Goal: Feedback & Contribution: Contribute content

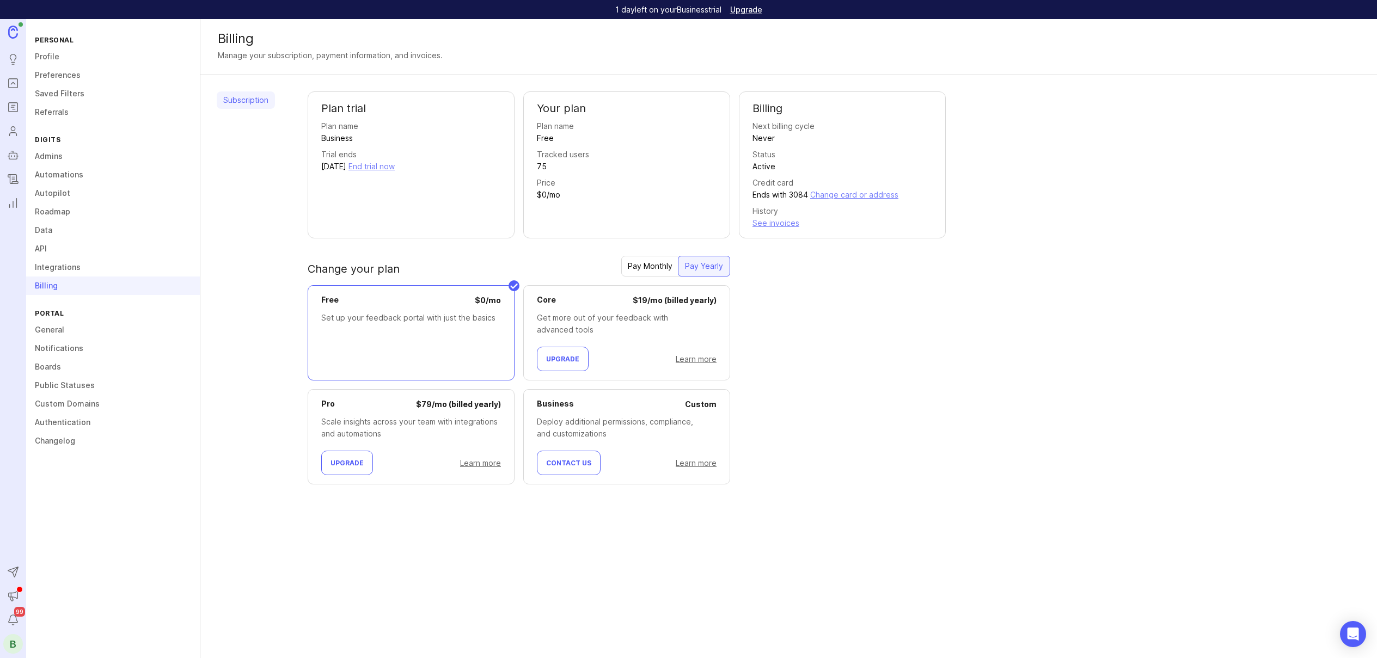
click at [258, 332] on div "Subscription" at bounding box center [246, 296] width 58 height 411
click at [15, 179] on icon "Changelog" at bounding box center [13, 179] width 12 height 13
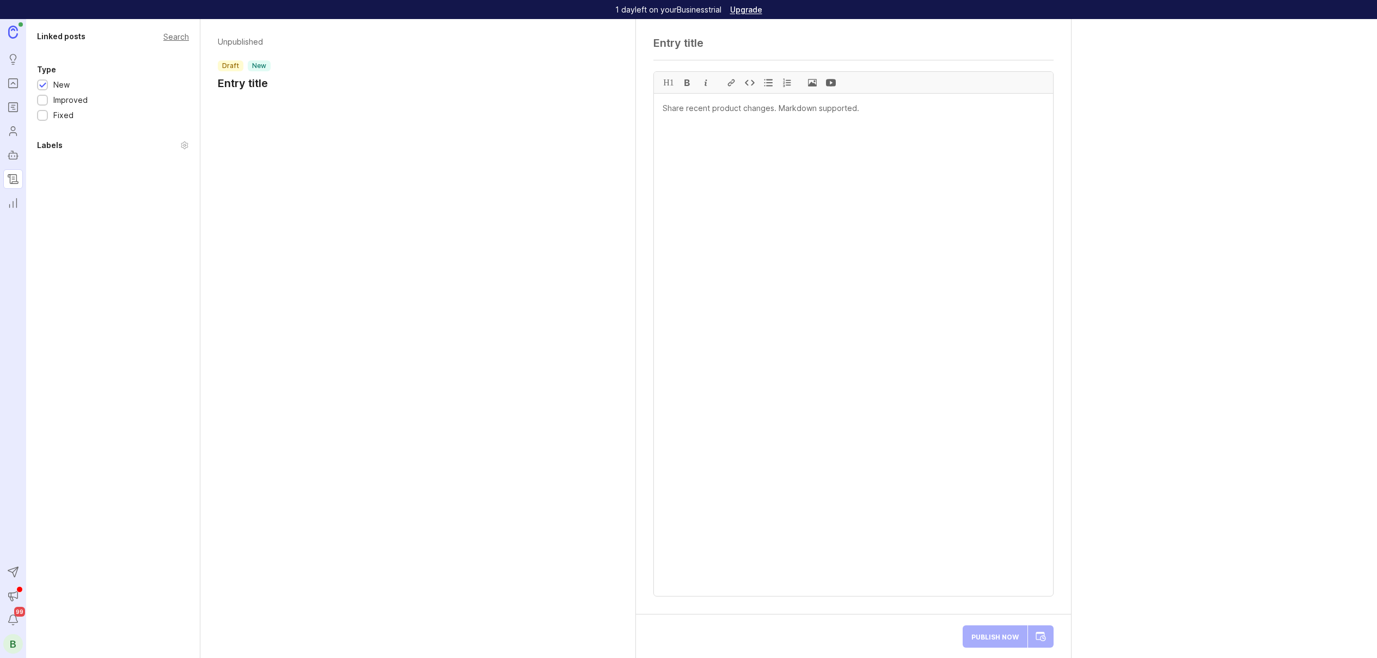
click at [44, 86] on div at bounding box center [42, 86] width 7 height 8
click at [664, 310] on textarea at bounding box center [853, 345] width 399 height 503
click at [665, 51] on div at bounding box center [854, 46] width 400 height 21
paste textarea "Chart of Accounts Upload (via. CSV) Now Available During Client Onboarding (Fir…"
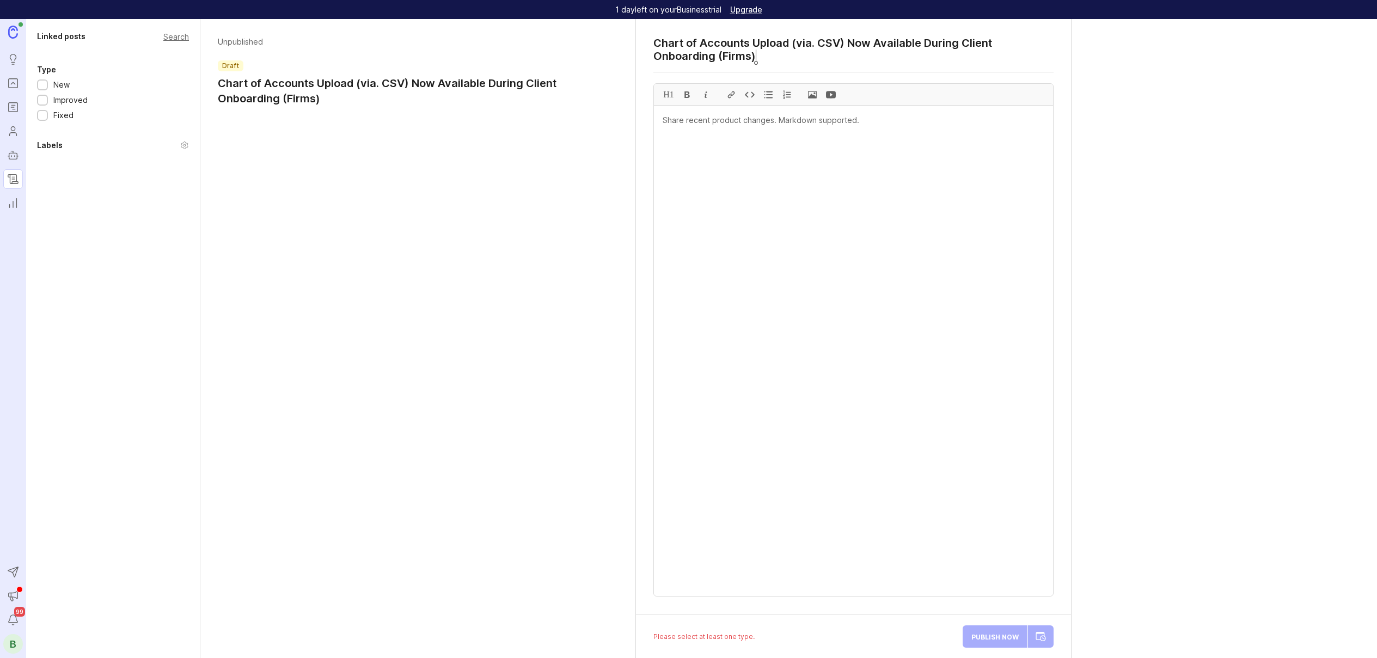
click at [788, 60] on textarea "Chart of Accounts Upload (via. CSV) Now Available During Client Onboarding (Fir…" at bounding box center [854, 49] width 400 height 26
click at [778, 59] on textarea "Chart of Accounts Upload (via. CSV) Now Available During Client Onboarding (Fir…" at bounding box center [854, 49] width 400 height 26
type textarea "Chart of Accounts Upload (via. CSV) Now Available During Client Onboarding (Fir…"
click at [718, 237] on textarea at bounding box center [853, 351] width 399 height 491
paste textarea "What’s new: Accounting firms now have more flexibility when onboarding new clie…"
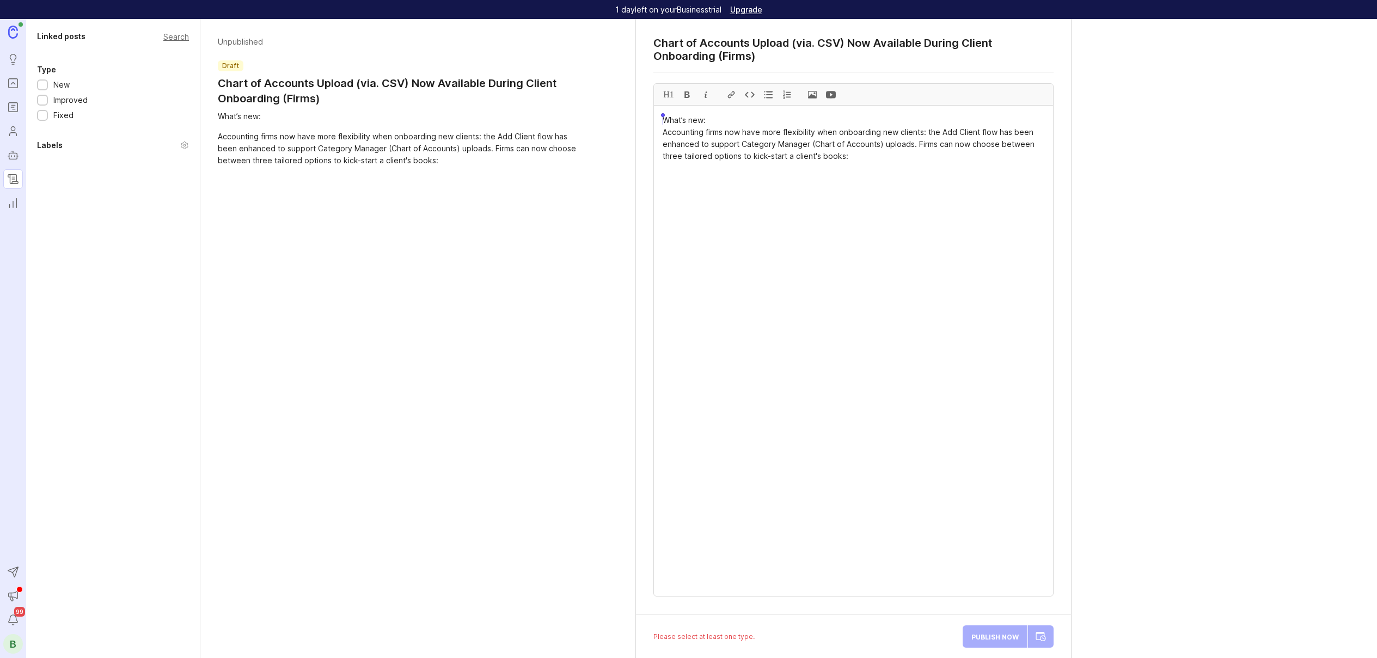
drag, startPoint x: 716, startPoint y: 118, endPoint x: 654, endPoint y: 116, distance: 62.1
click at [654, 116] on textarea "What’s new: Accounting firms now have more flexibility when onboarding new clie…" at bounding box center [853, 351] width 399 height 491
click at [766, 148] on textarea "**What’s new: ** Accounting firms now have more flexibility when onboarding new…" at bounding box center [853, 351] width 399 height 491
click at [902, 160] on textarea "**What’s new: ** Accounting firms now have more flexibility when onboarding new…" at bounding box center [853, 351] width 399 height 491
click at [814, 100] on span at bounding box center [812, 94] width 19 height 21
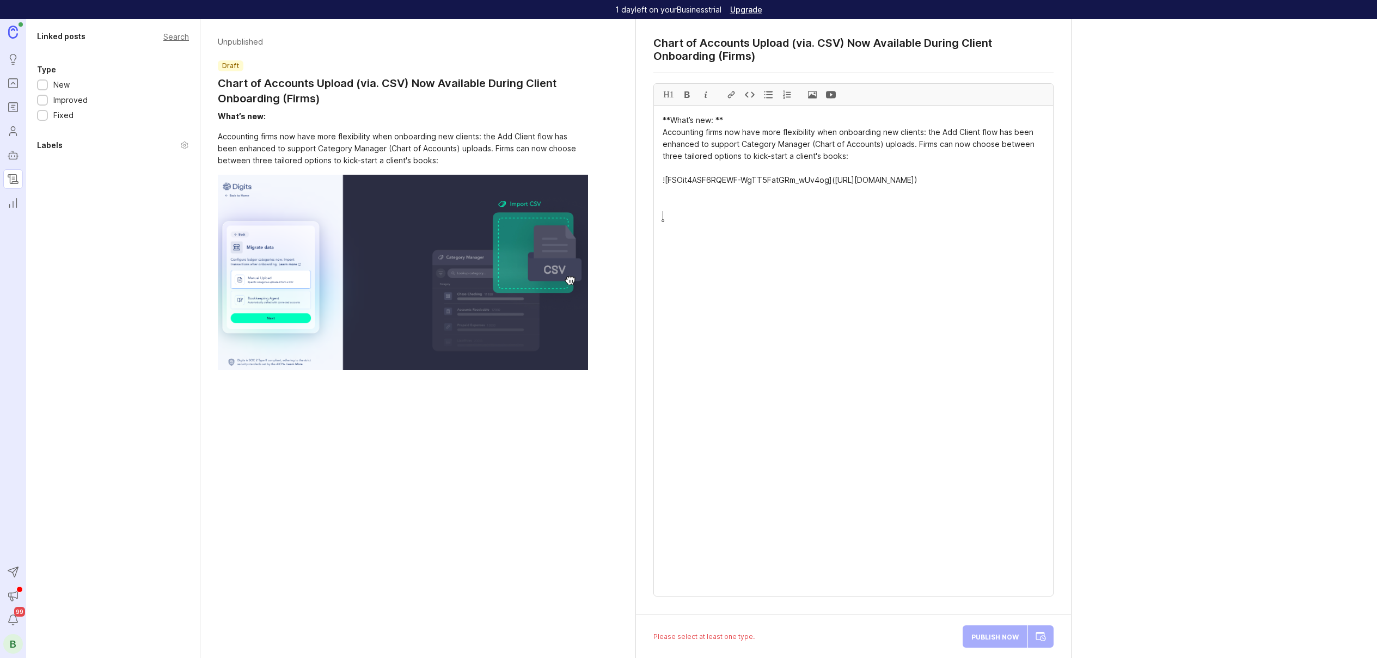
paste textarea "Lorem Ipsum dolo Sitame – Consecte adi eli-seddoeiusm, tempor incid ut laboreet…"
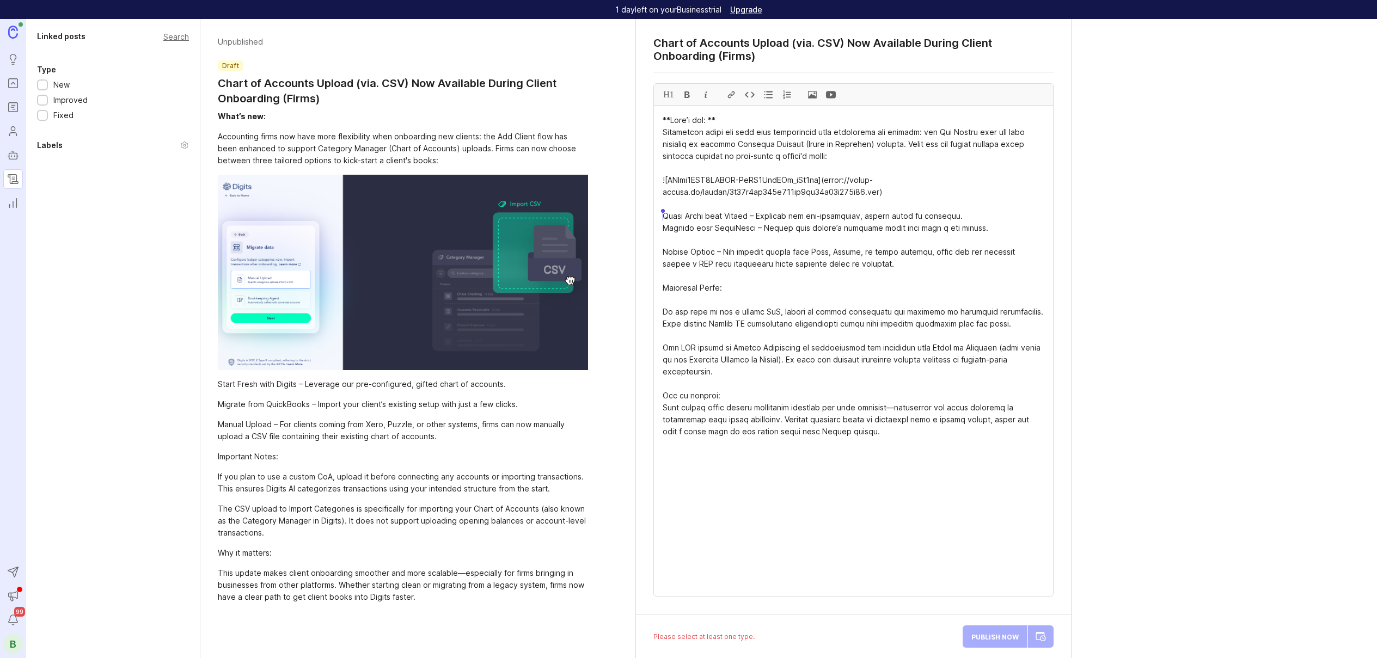
drag, startPoint x: 857, startPoint y: 263, endPoint x: 651, endPoint y: 218, distance: 211.1
click at [651, 218] on div "Chart of Accounts Upload (via. CSV) Now Available During Client Onboarding (Fir…" at bounding box center [853, 317] width 435 height 596
click at [764, 96] on div at bounding box center [768, 94] width 19 height 21
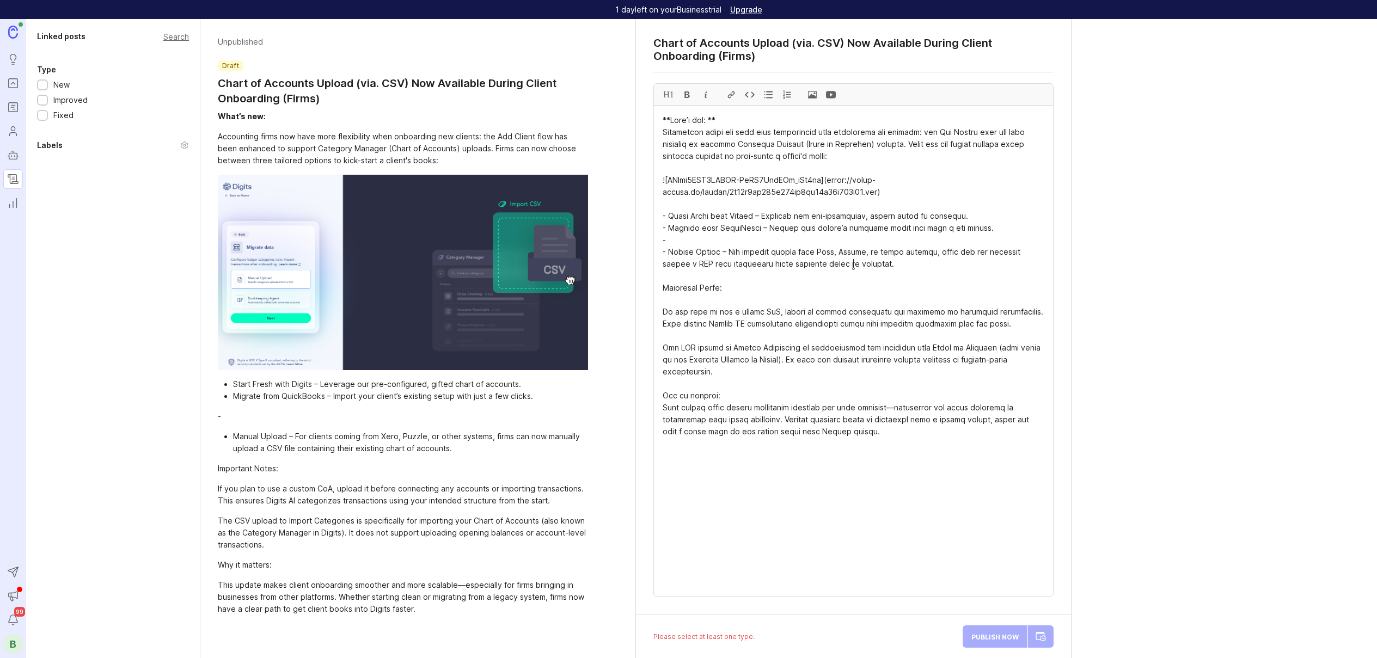
click at [670, 249] on textarea at bounding box center [853, 351] width 399 height 491
click at [681, 236] on textarea at bounding box center [853, 351] width 399 height 491
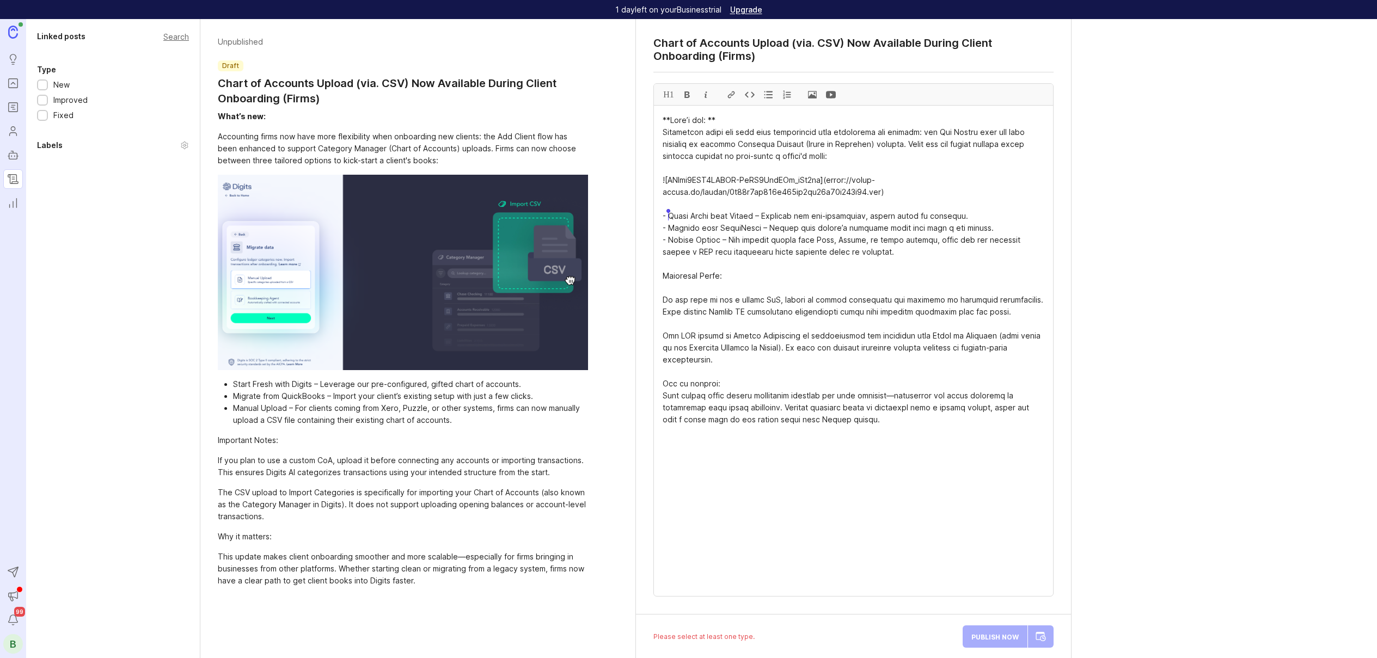
drag, startPoint x: 750, startPoint y: 214, endPoint x: 670, endPoint y: 212, distance: 79.5
click at [670, 212] on textarea at bounding box center [853, 351] width 399 height 491
drag, startPoint x: 761, startPoint y: 227, endPoint x: 668, endPoint y: 229, distance: 93.2
click at [668, 229] on textarea at bounding box center [853, 351] width 399 height 491
drag, startPoint x: 724, startPoint y: 237, endPoint x: 669, endPoint y: 242, distance: 55.8
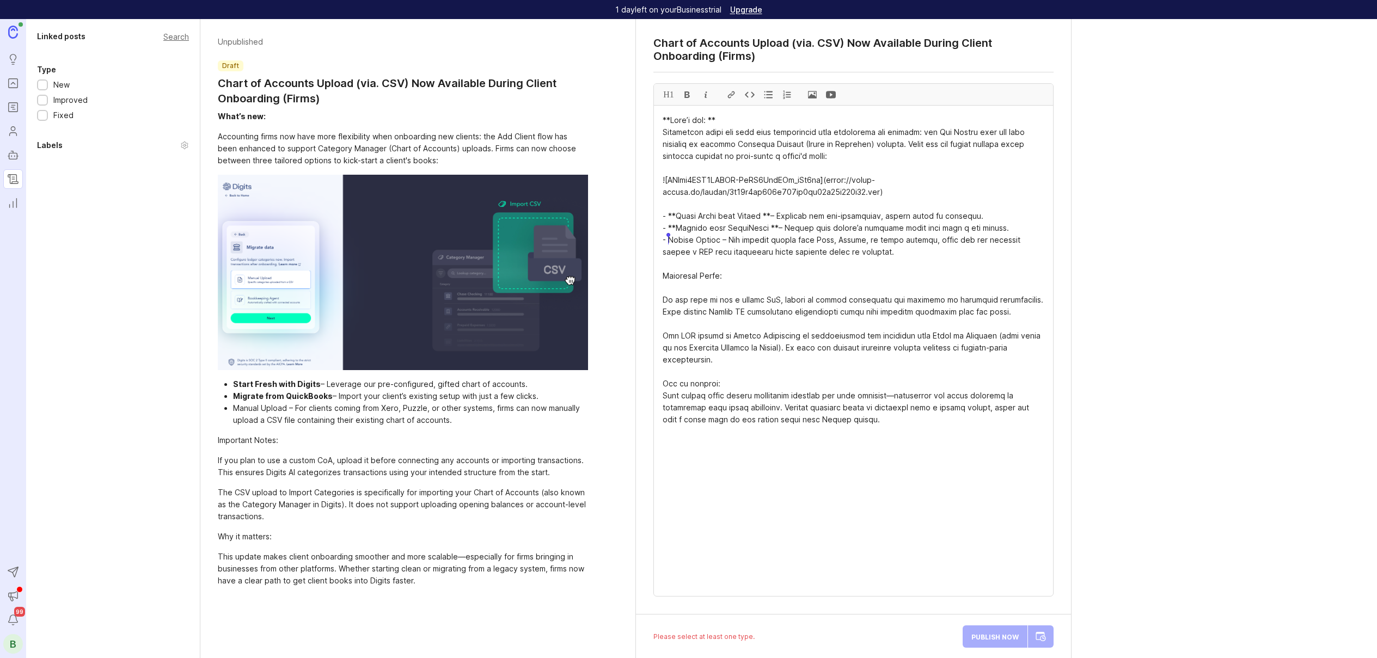
click at [669, 242] on textarea at bounding box center [853, 351] width 399 height 491
click at [749, 291] on textarea at bounding box center [853, 351] width 399 height 491
click at [702, 274] on textarea at bounding box center [853, 351] width 399 height 491
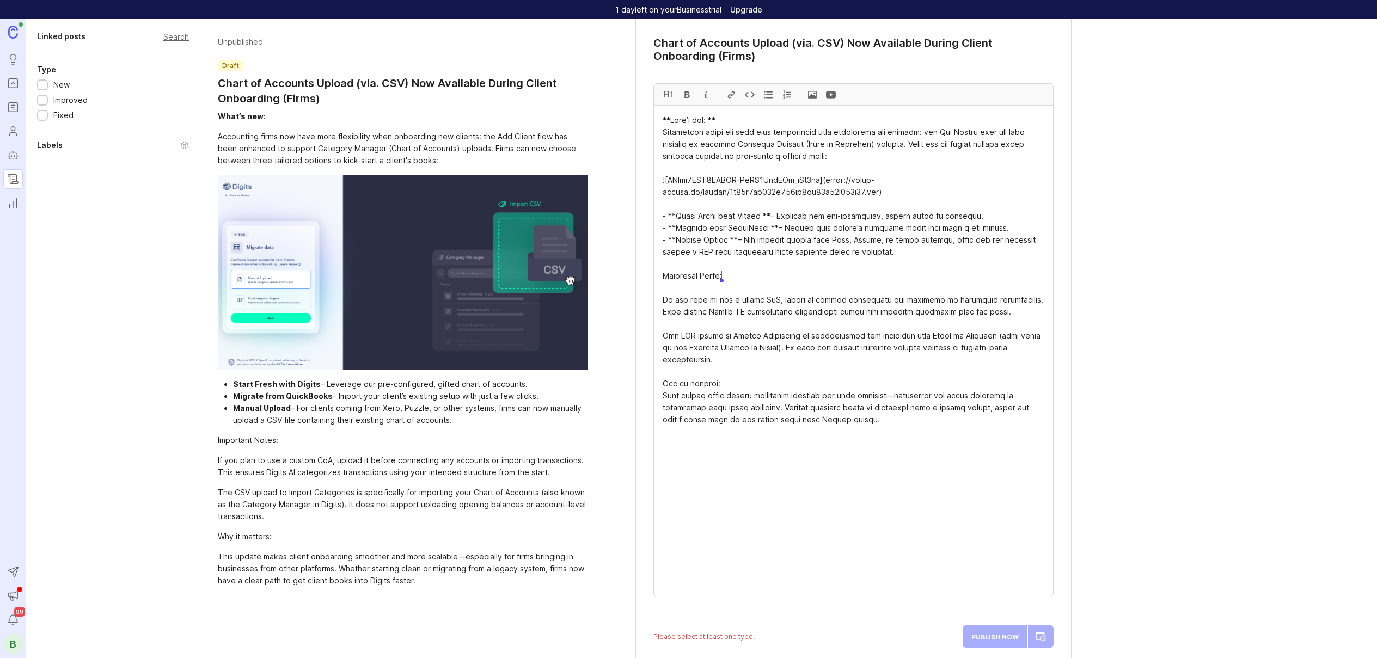
click at [735, 280] on textarea at bounding box center [853, 351] width 399 height 491
drag, startPoint x: 737, startPoint y: 280, endPoint x: 649, endPoint y: 277, distance: 87.7
click at [649, 277] on div "Chart of Accounts Upload (via. CSV) Now Available During Client Onboarding (Fir…" at bounding box center [853, 317] width 435 height 596
click at [703, 310] on textarea at bounding box center [853, 351] width 399 height 491
drag, startPoint x: 713, startPoint y: 359, endPoint x: 645, endPoint y: 295, distance: 93.6
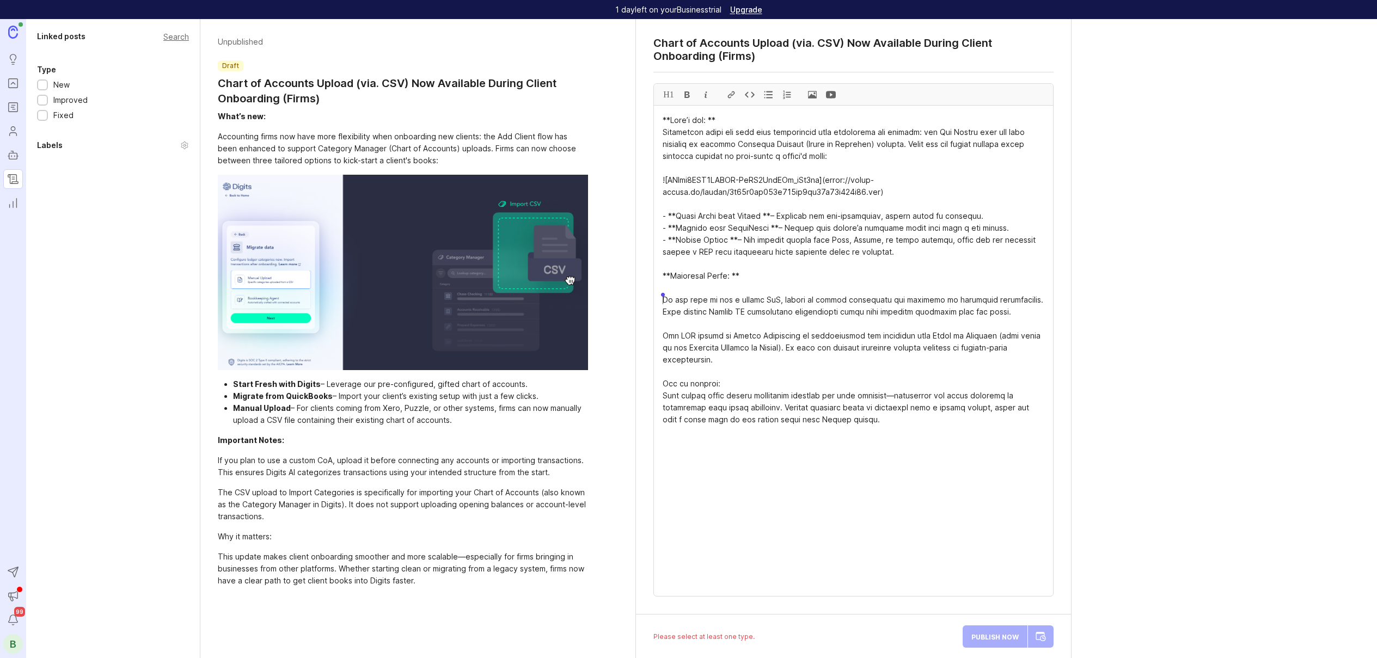
click at [645, 295] on div "Chart of Accounts Upload (via. CSV) Now Available During Client Onboarding (Fir…" at bounding box center [853, 317] width 435 height 596
click at [772, 90] on div at bounding box center [768, 94] width 19 height 21
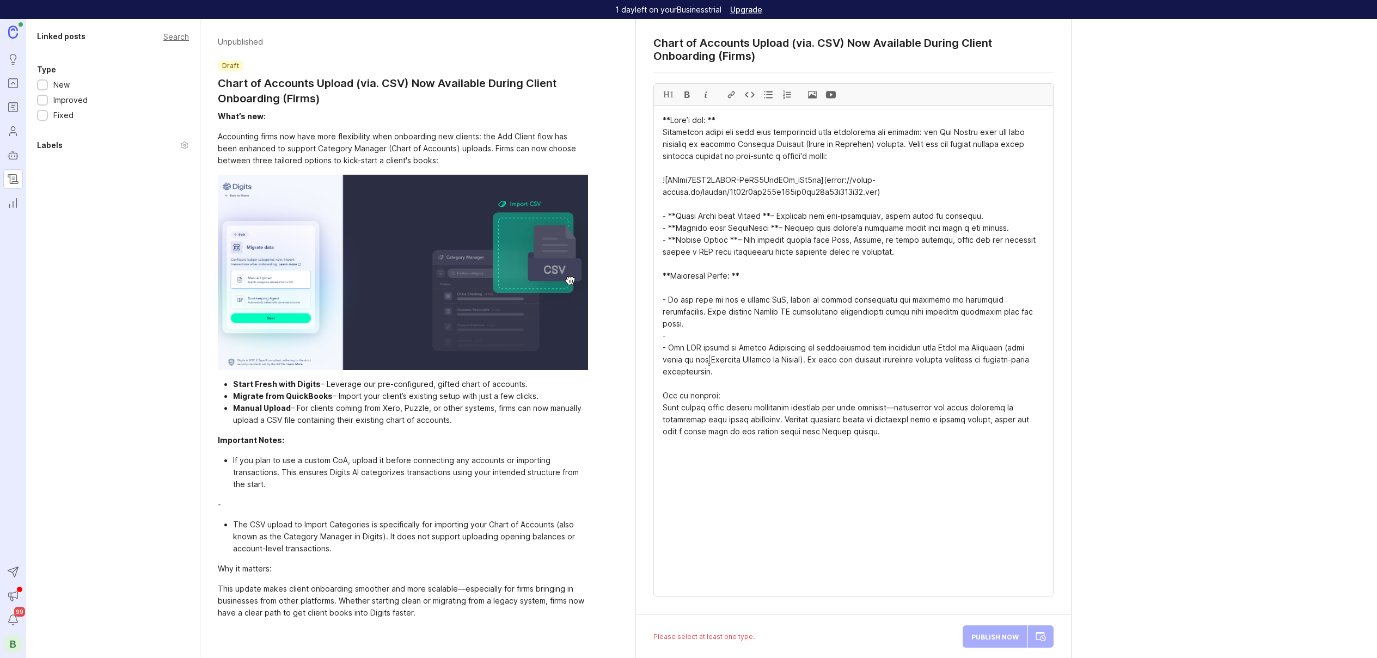
click at [681, 324] on textarea at bounding box center [853, 351] width 399 height 491
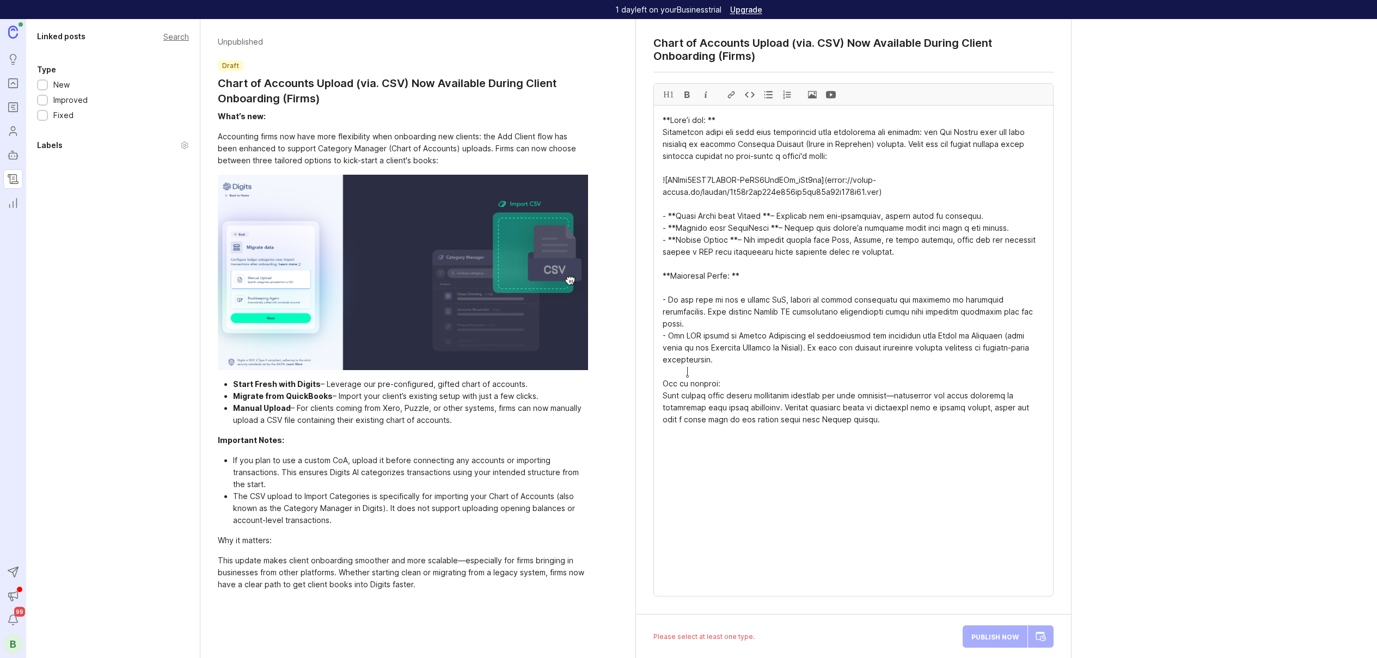
click at [688, 371] on textarea at bounding box center [853, 351] width 399 height 491
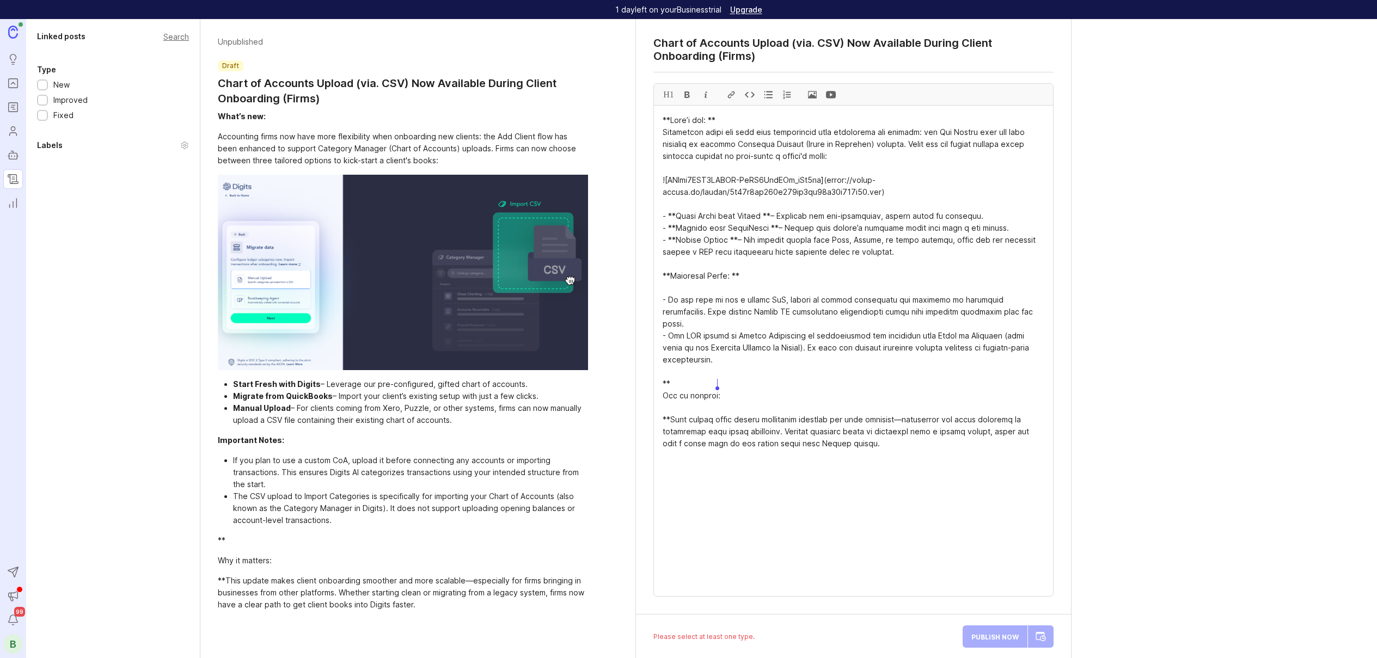
click at [664, 386] on textarea at bounding box center [853, 351] width 399 height 491
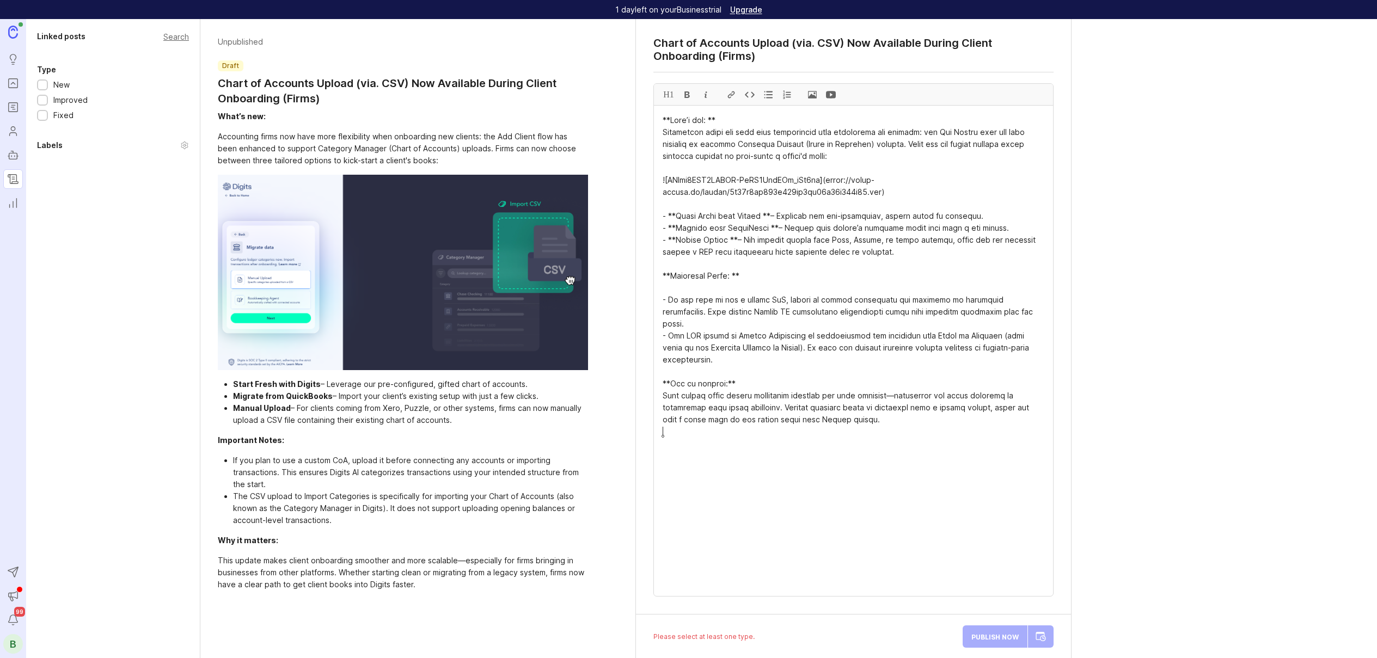
click at [892, 441] on textarea at bounding box center [853, 351] width 399 height 491
type textarea "**Lore’i dol: ** Sitametcon adipi eli sedd eius temporincid utla etdolorema ali…"
click at [64, 147] on div "Labels" at bounding box center [113, 145] width 152 height 13
click at [51, 147] on div "Labels" at bounding box center [50, 145] width 26 height 13
click at [187, 140] on div "Labels" at bounding box center [113, 145] width 152 height 13
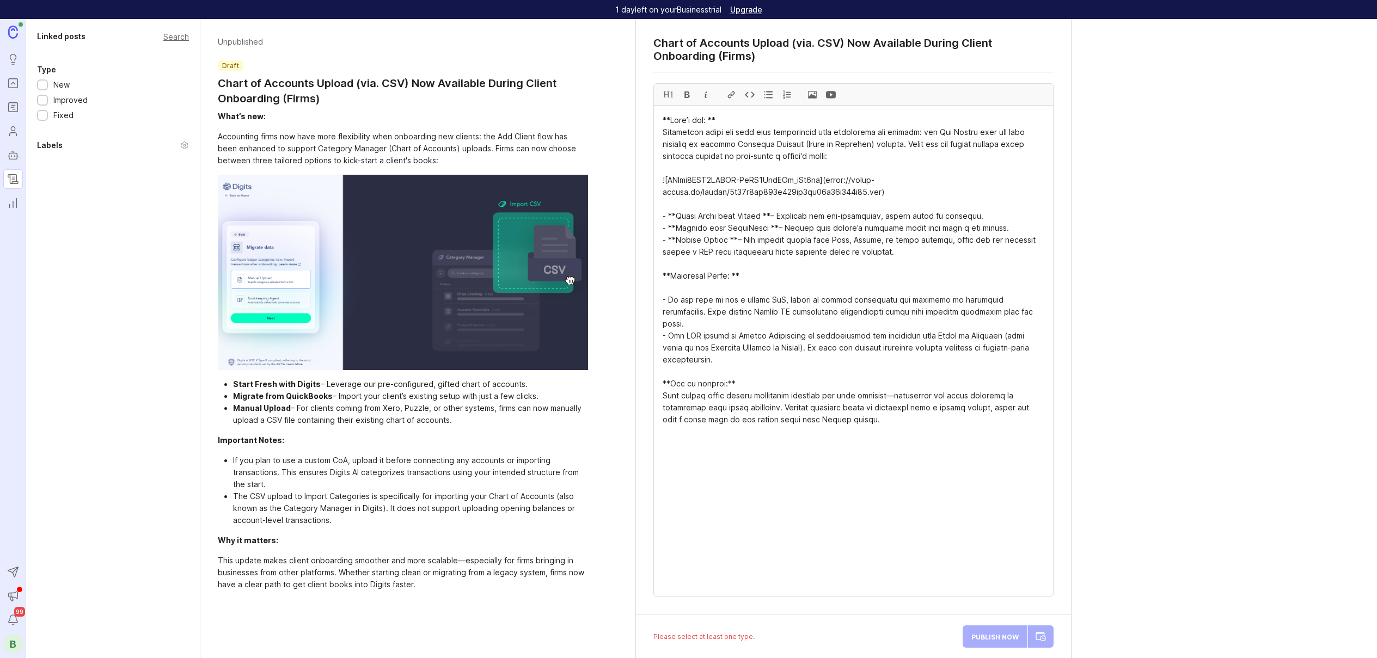
click at [186, 146] on icon at bounding box center [184, 145] width 9 height 9
click at [701, 641] on div "Please select at least one type. Publish Now" at bounding box center [853, 637] width 435 height 44
click at [1040, 632] on div "Publish Now" at bounding box center [1008, 637] width 91 height 26
click at [41, 82] on div at bounding box center [42, 86] width 7 height 8
click at [928, 462] on div at bounding box center [929, 458] width 17 height 17
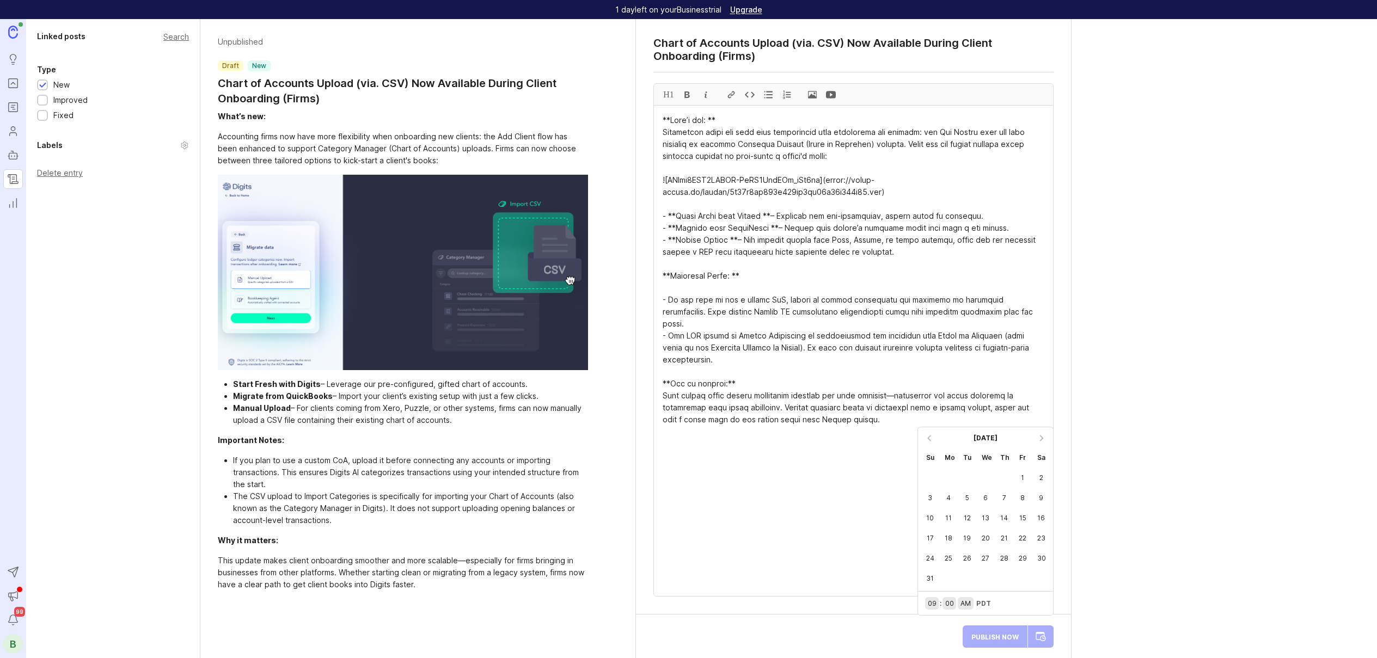
click at [928, 462] on div "Su" at bounding box center [930, 458] width 19 height 20
click at [925, 442] on div at bounding box center [929, 438] width 17 height 17
click at [990, 558] on div "23" at bounding box center [986, 558] width 19 height 20
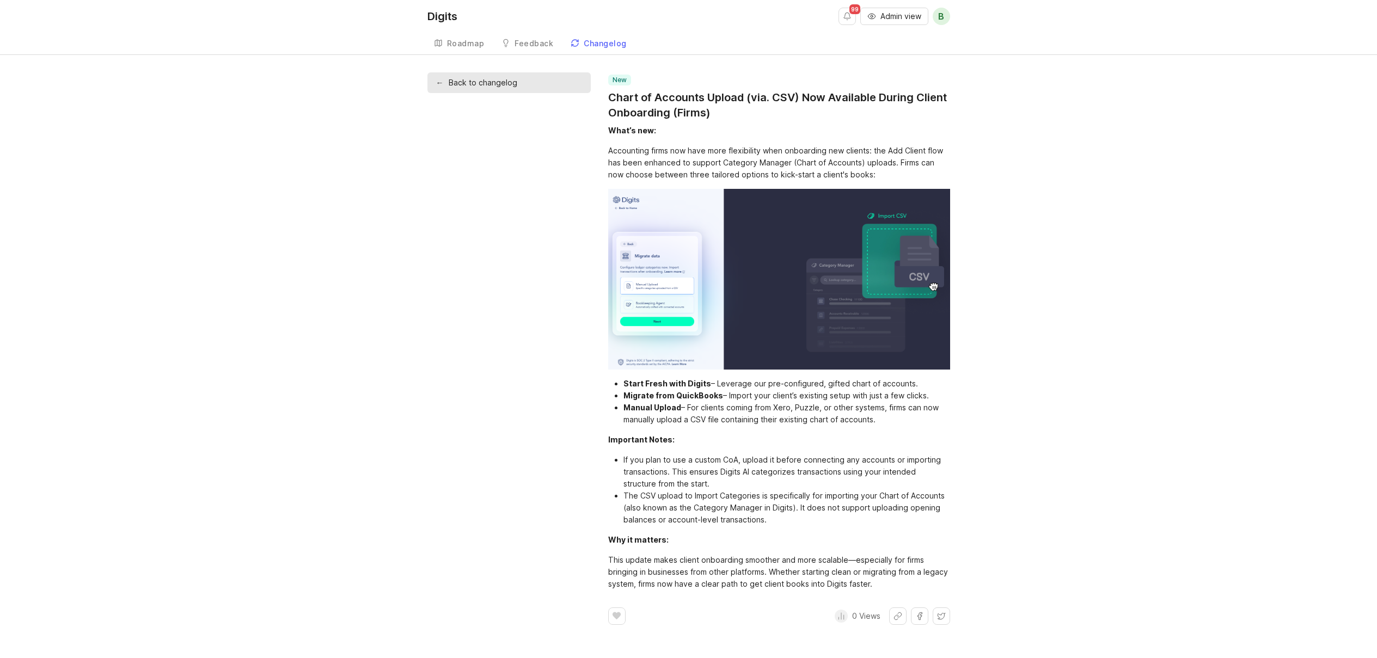
click at [884, 15] on span "Admin view" at bounding box center [901, 16] width 41 height 11
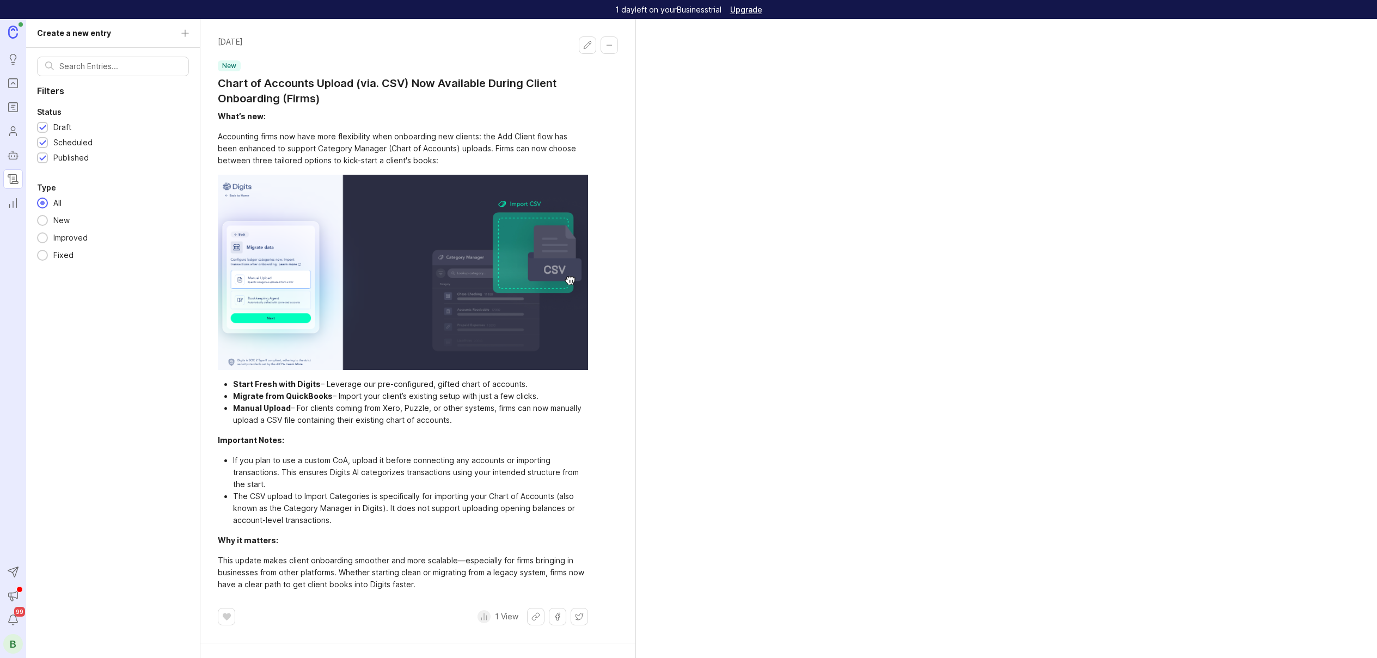
click at [590, 44] on button "Edit changelog entry" at bounding box center [587, 44] width 17 height 17
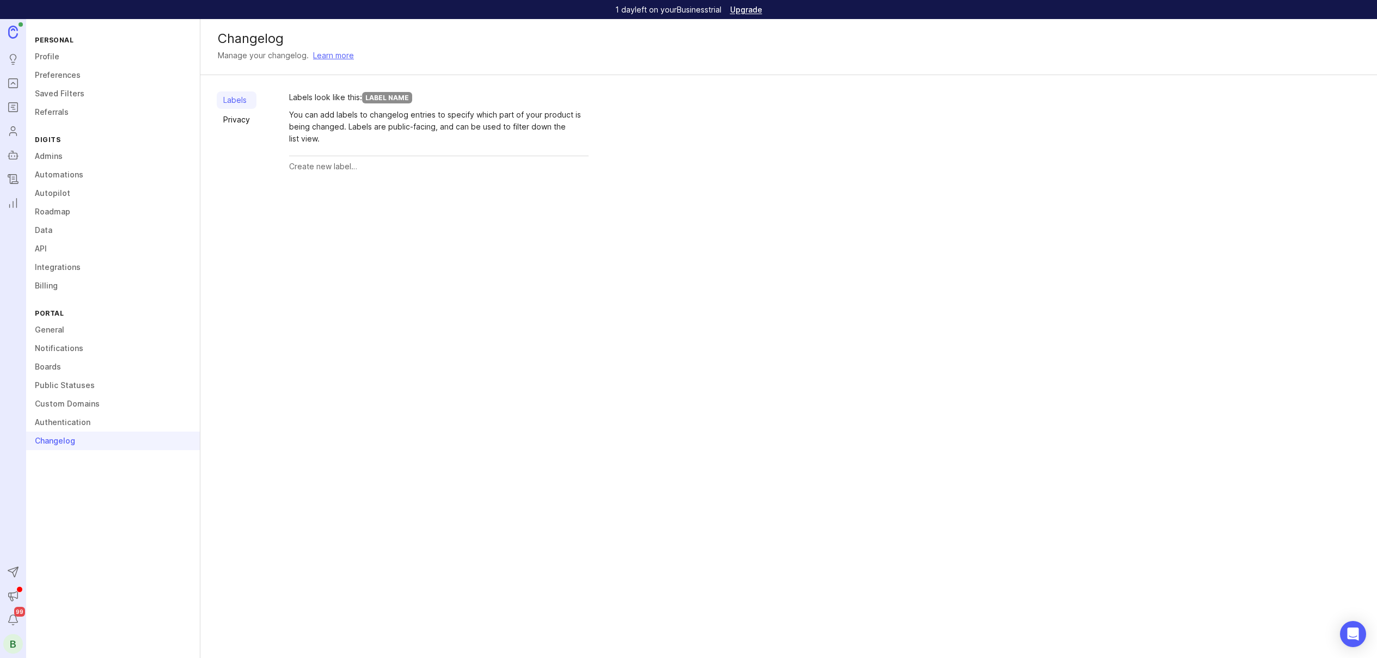
click at [322, 166] on input "text" at bounding box center [439, 167] width 300 height 12
type input "Business Owners"
click at [554, 164] on button "Create" at bounding box center [567, 166] width 42 height 19
click at [376, 173] on div "Business Owners (0 entries)" at bounding box center [341, 170] width 105 height 12
click at [328, 209] on input "text" at bounding box center [417, 205] width 257 height 12
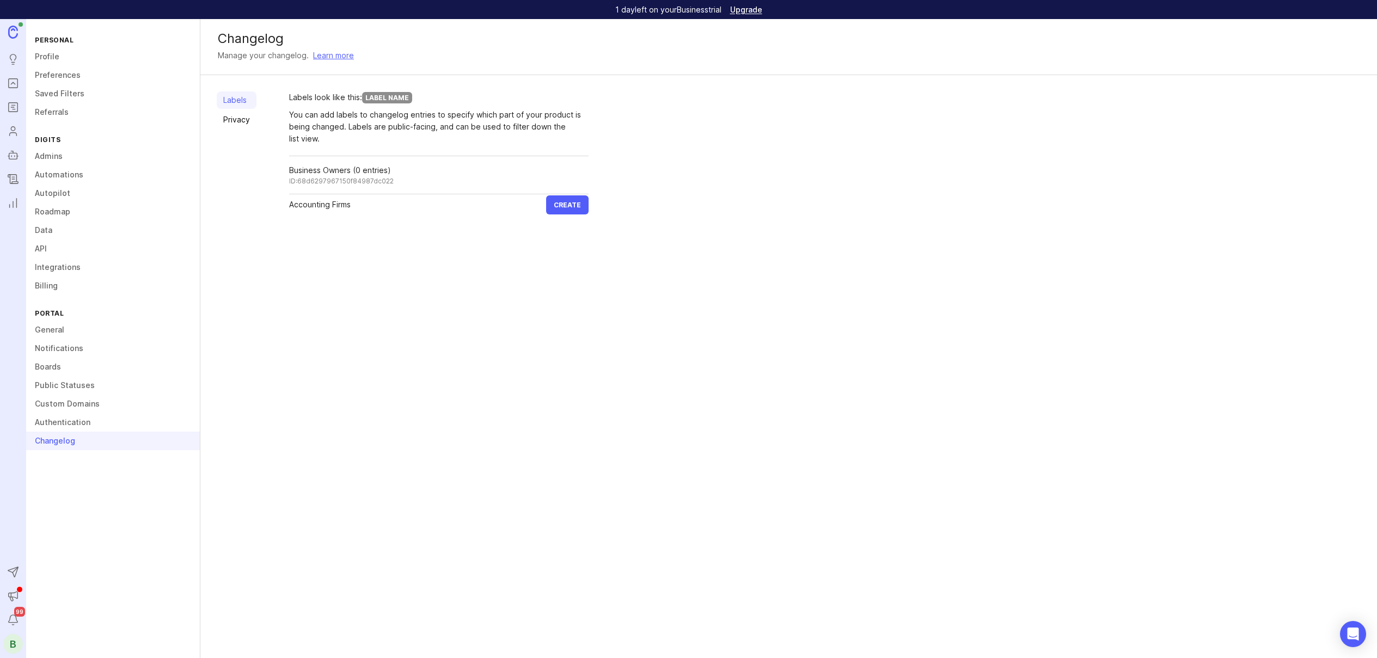
type input "Accounting Firms"
click at [568, 206] on span "Create" at bounding box center [567, 205] width 27 height 8
click at [330, 241] on input "text" at bounding box center [417, 243] width 257 height 12
type input "All Users"
click at [560, 245] on span "Create" at bounding box center [567, 243] width 27 height 8
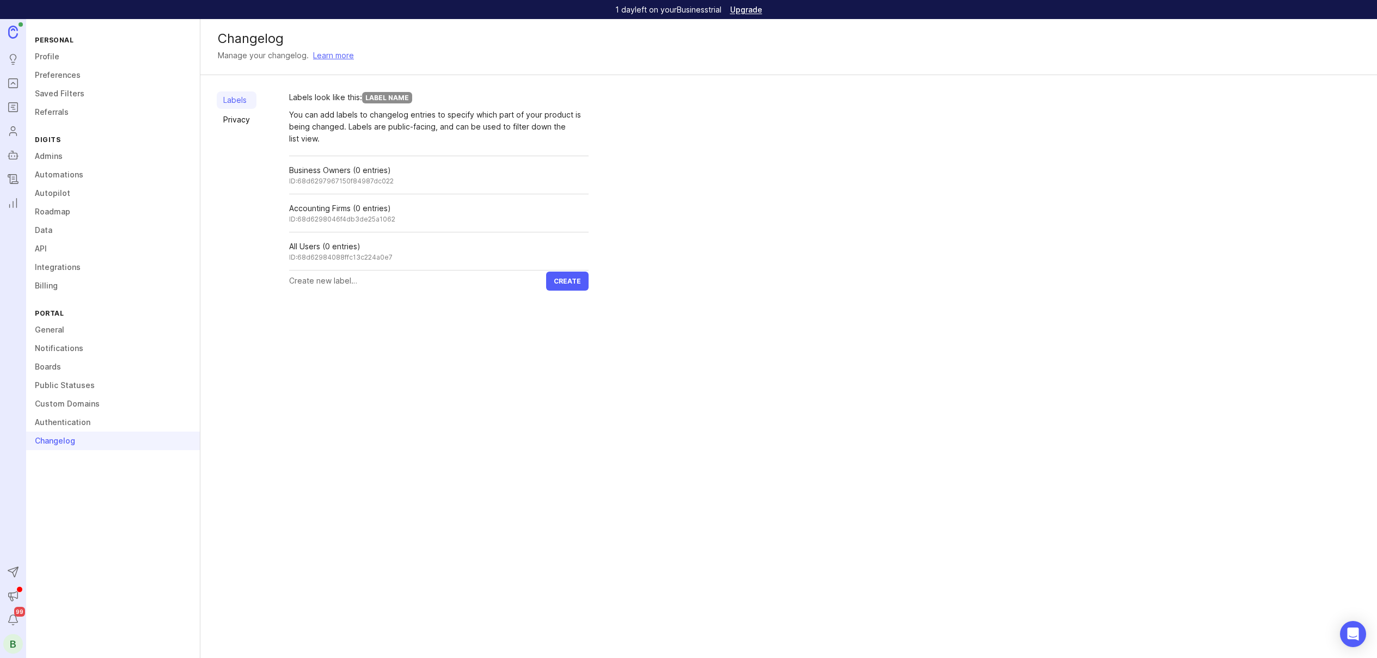
click at [17, 175] on icon "Changelog" at bounding box center [13, 179] width 12 height 13
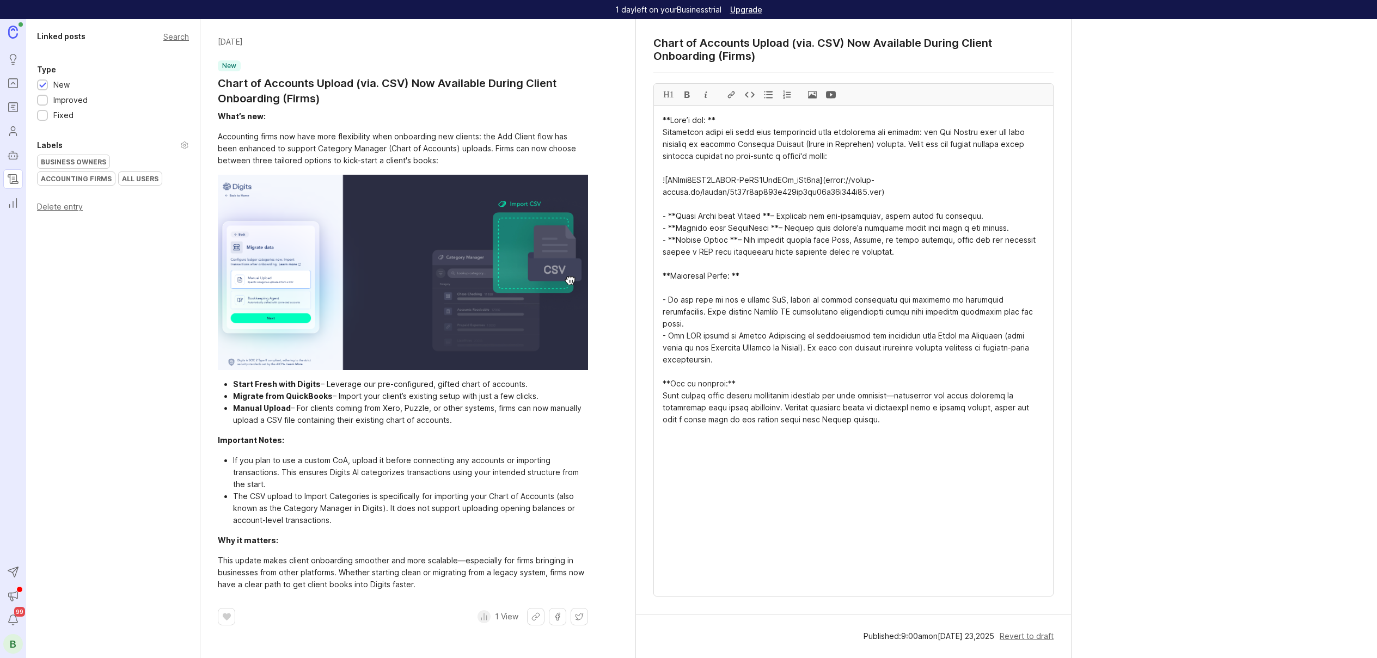
click at [115, 172] on div "Accounting Firms" at bounding box center [76, 178] width 77 height 13
click at [1026, 655] on div "Publish Edits" at bounding box center [853, 637] width 435 height 44
click at [13, 170] on link "Changelog" at bounding box center [13, 179] width 20 height 20
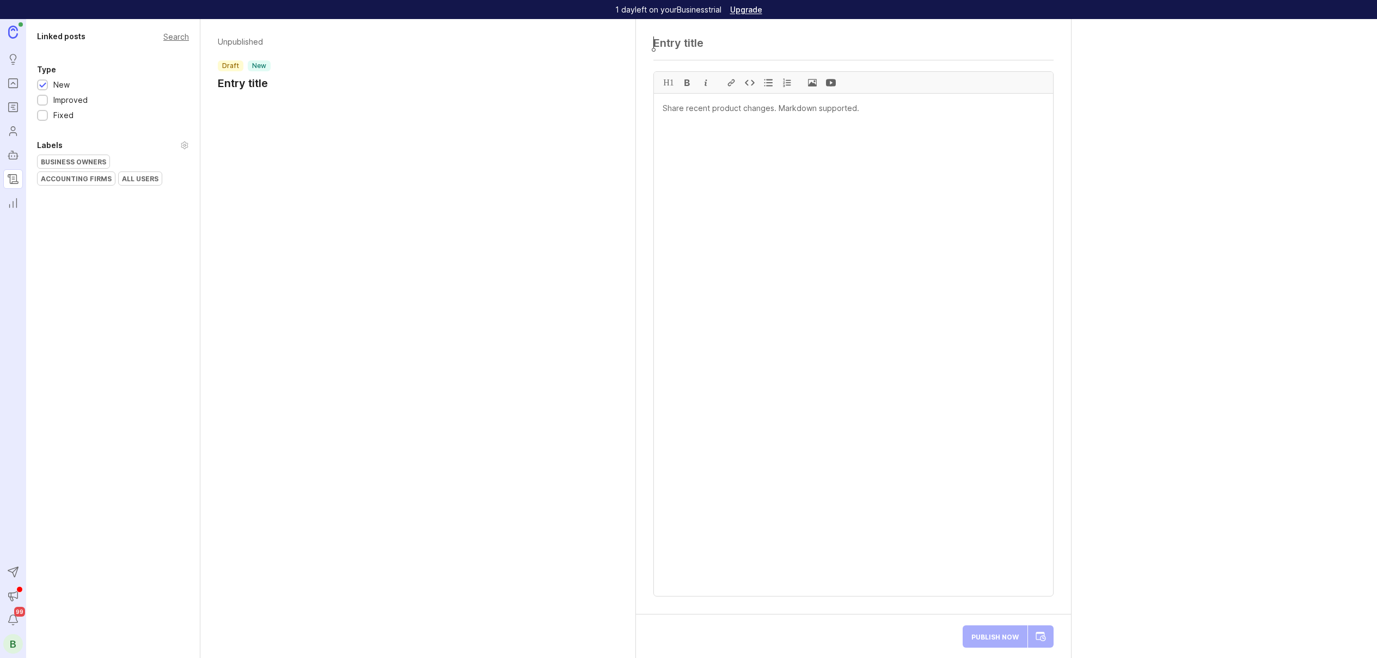
paste textarea "QBO Transactions Now Fully Editable"
type textarea "QBO Transactions Now Fully Editable"
click at [814, 167] on textarea at bounding box center [853, 345] width 399 height 503
paste textarea "What’s new: QuickBooks transactions are now fully editable in the Ledger for al…"
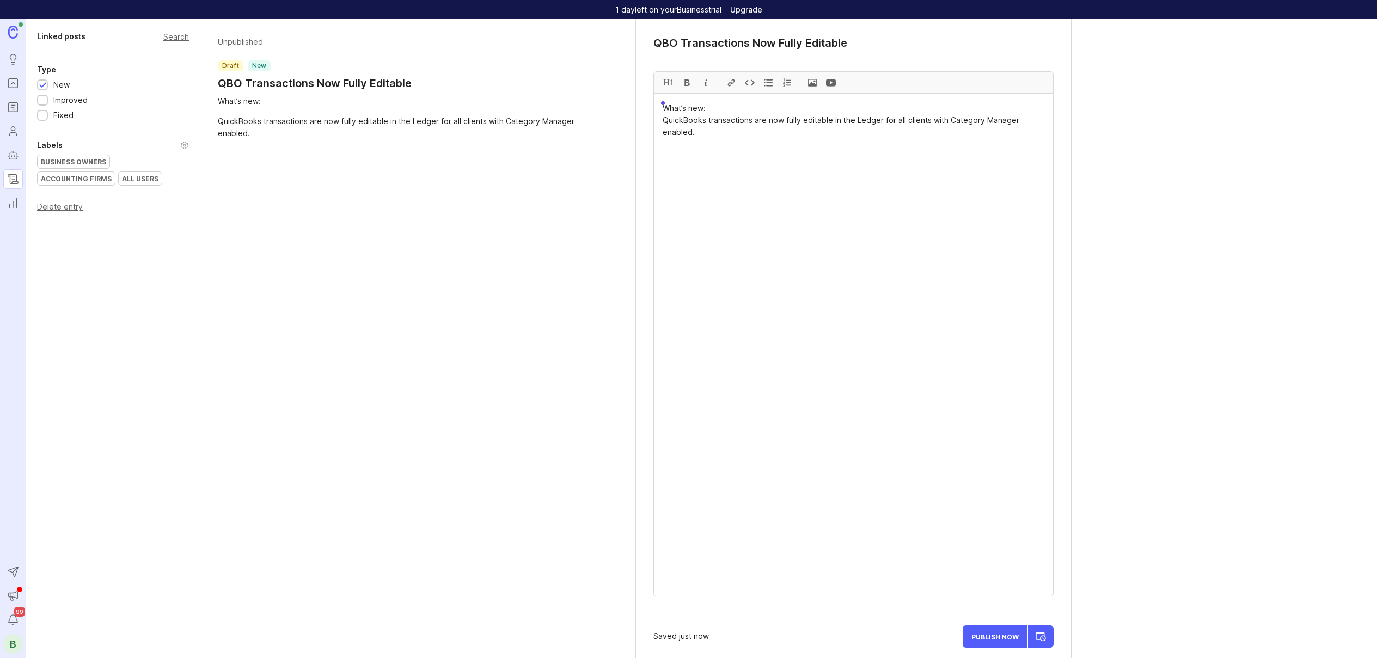
drag, startPoint x: 716, startPoint y: 108, endPoint x: 634, endPoint y: 114, distance: 81.4
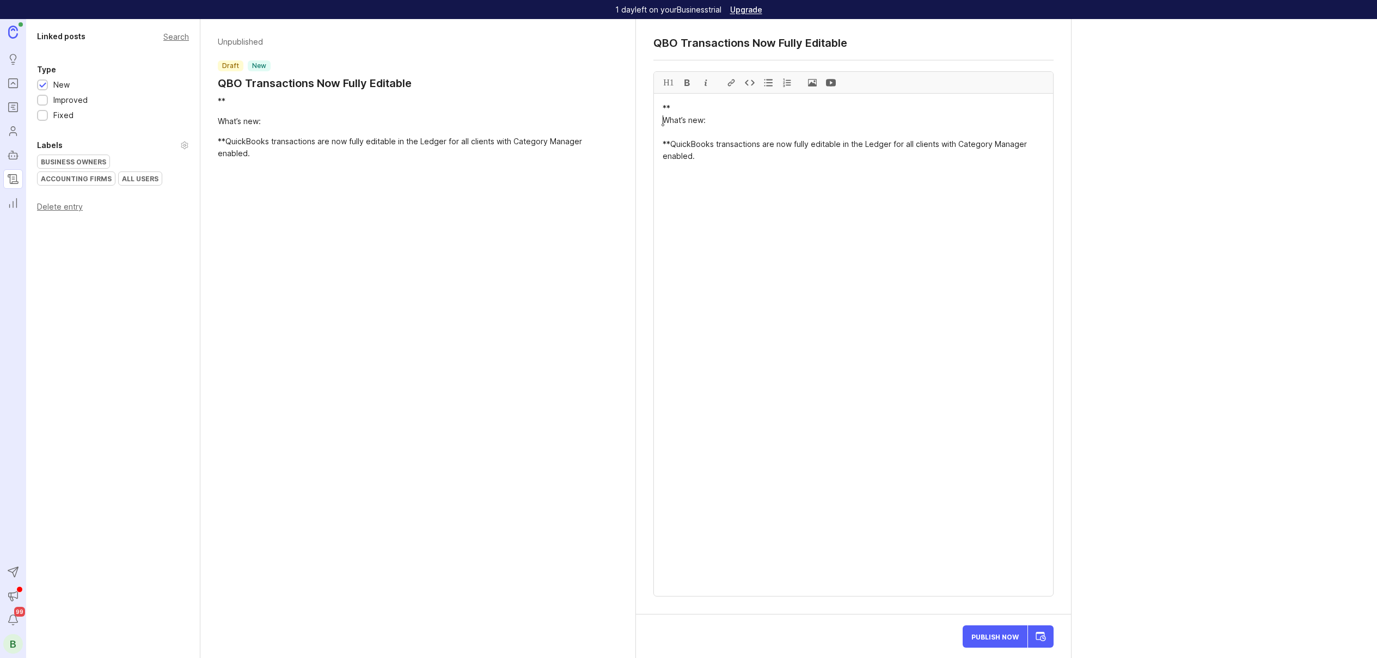
click at [661, 124] on textarea "** What’s new: **QuickBooks transactions are now fully editable in the Ledger f…" at bounding box center [853, 345] width 399 height 503
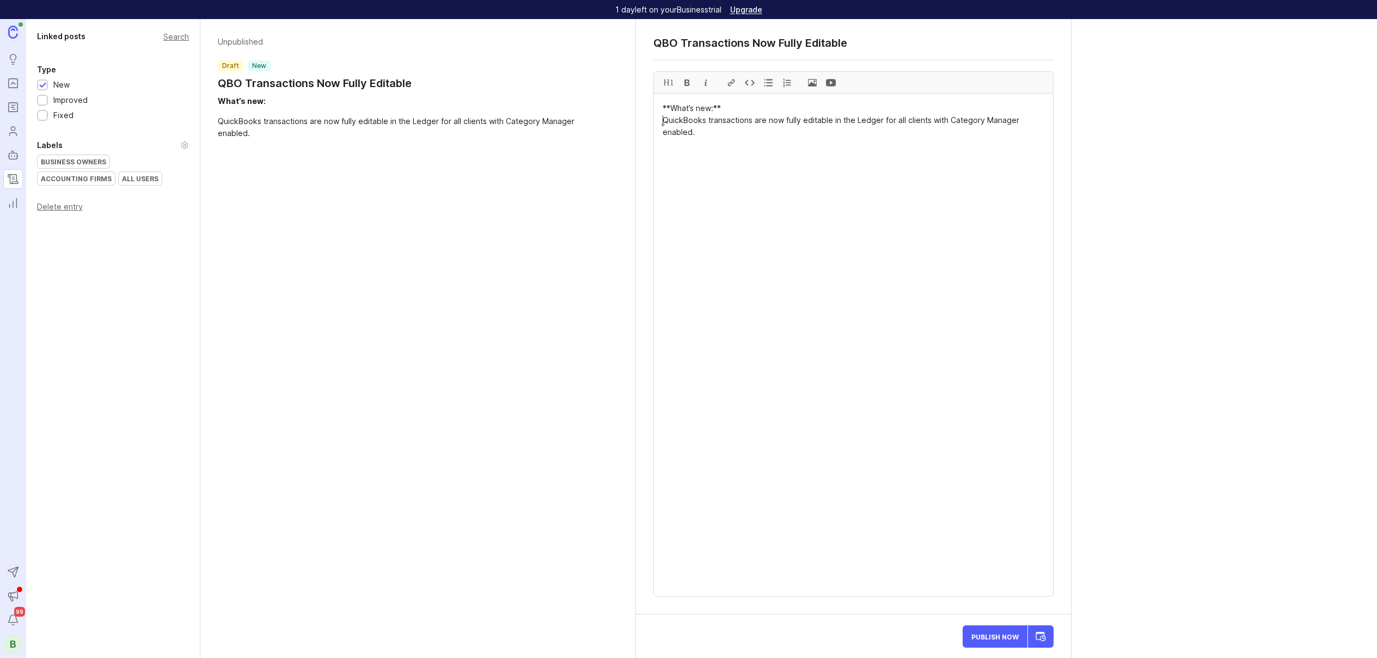
click at [741, 231] on textarea "**What’s new:** QuickBooks transactions are now fully editable in the Ledger fo…" at bounding box center [853, 345] width 399 height 503
click at [809, 81] on span at bounding box center [812, 82] width 19 height 21
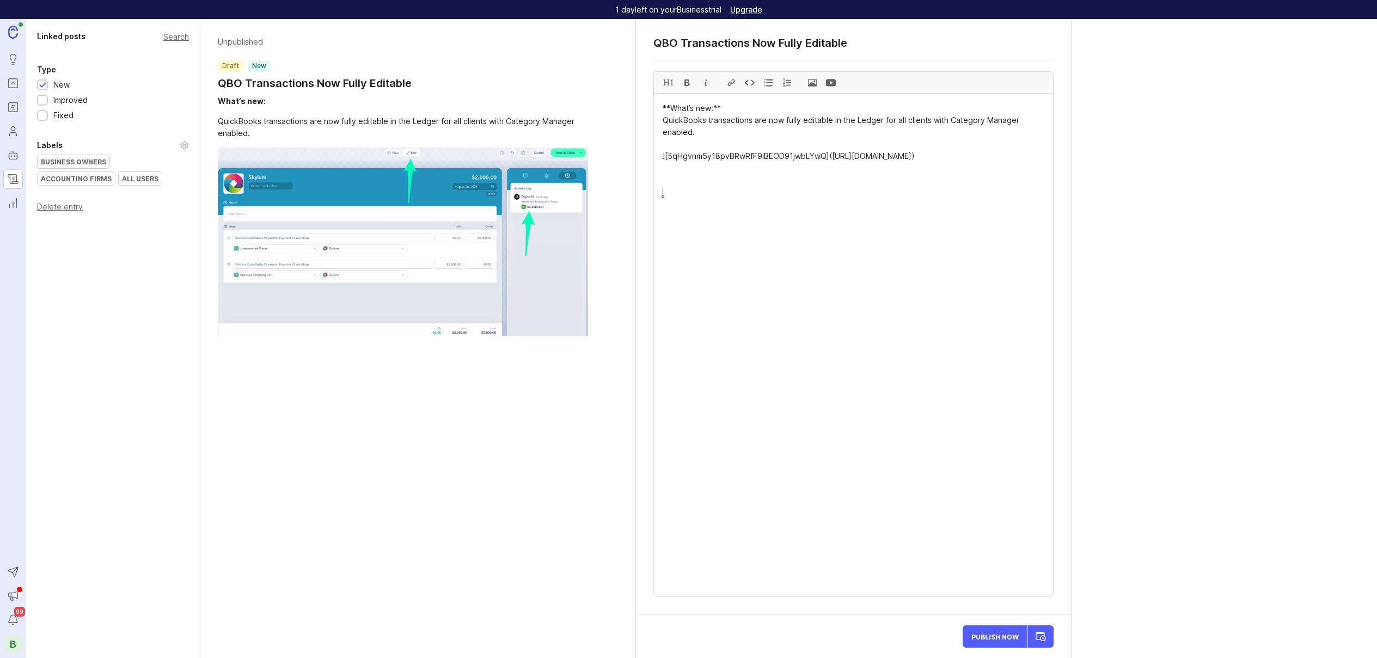
paste textarea "Why it matters: You no longer need to return to [GEOGRAPHIC_DATA] to make chang…"
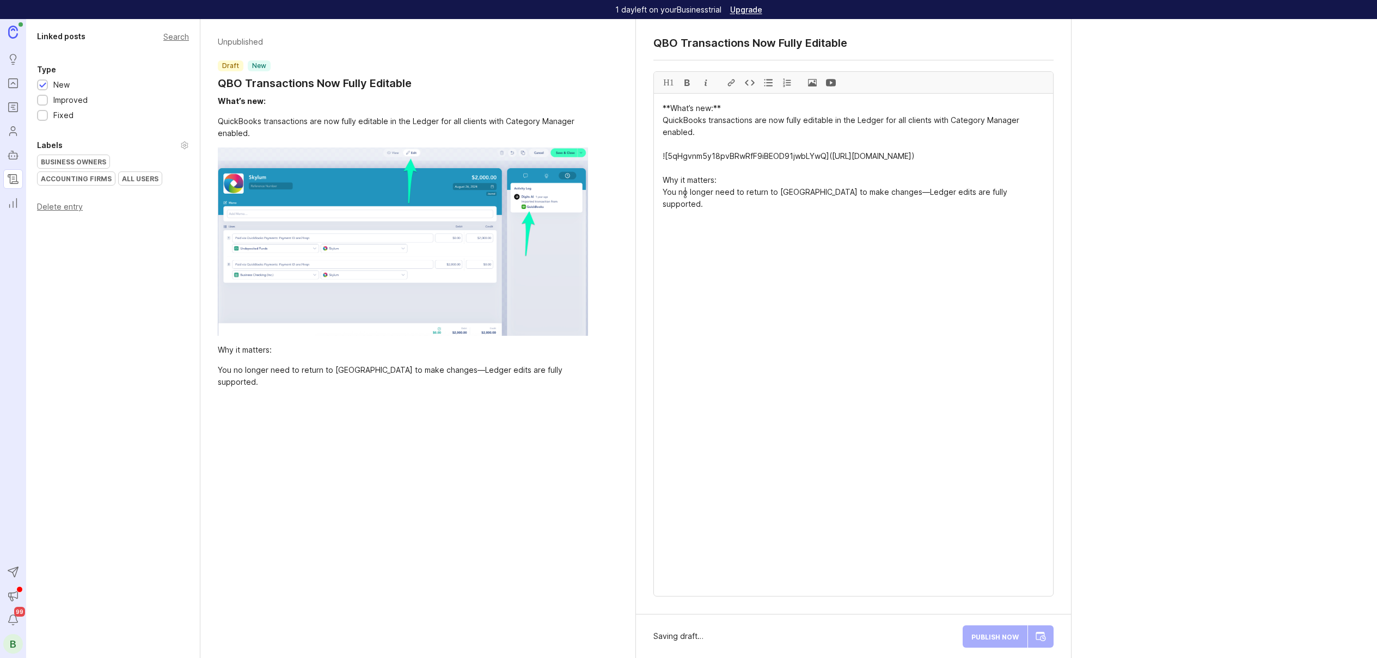
click at [684, 190] on textarea "**What’s new:** QuickBooks transactions are now fully editable in the Ledger fo…" at bounding box center [853, 345] width 399 height 503
click at [687, 80] on div at bounding box center [687, 82] width 19 height 21
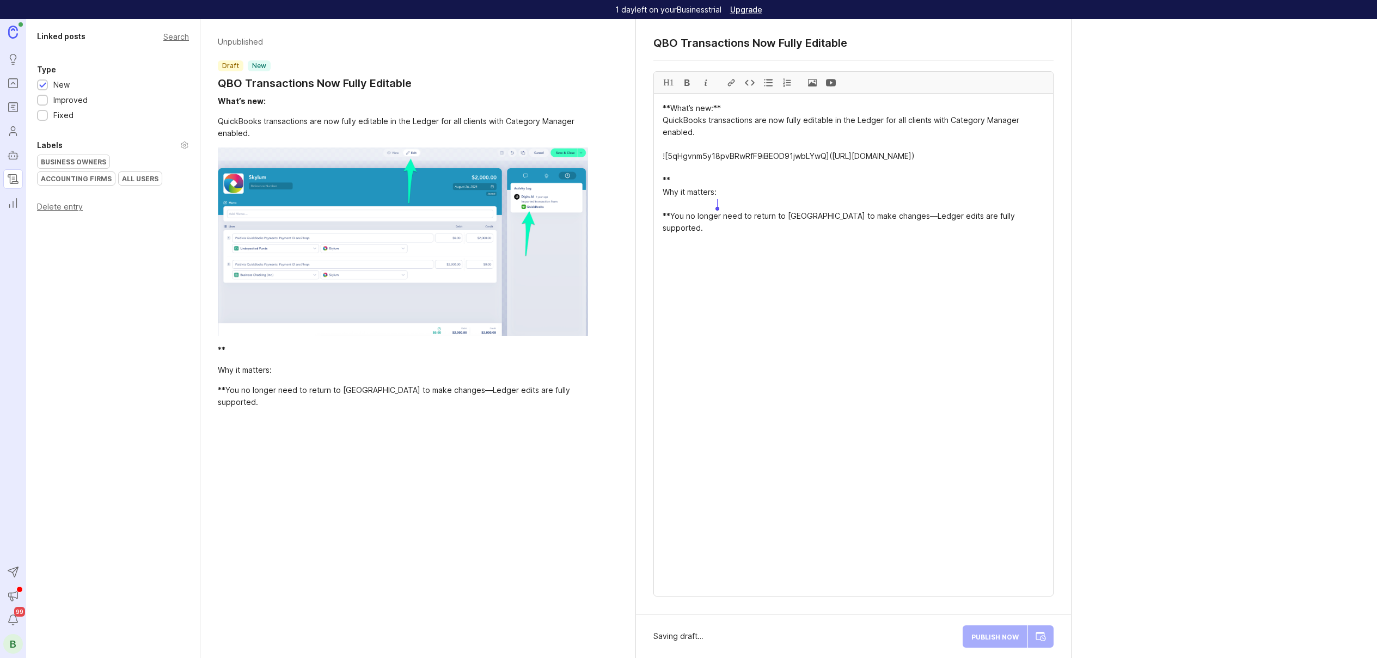
click at [666, 211] on textarea "**What’s new:** QuickBooks transactions are now fully editable in the Ledger fo…" at bounding box center [853, 345] width 399 height 503
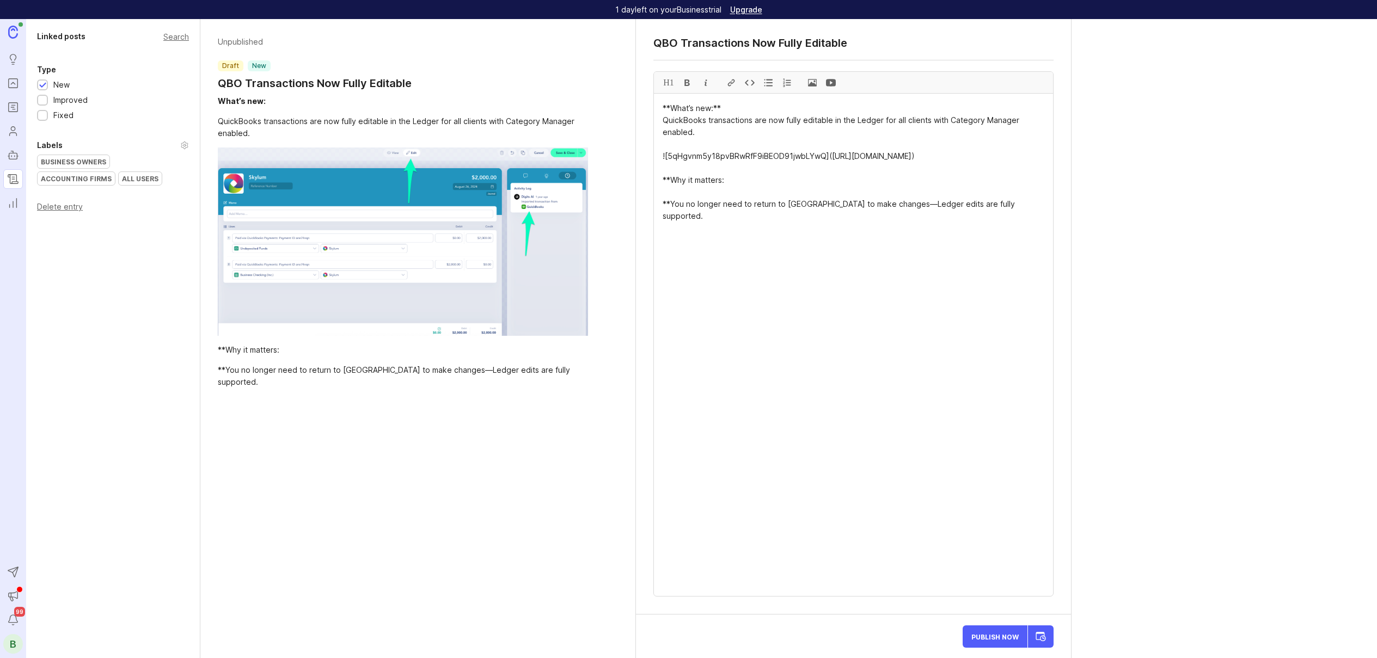
click at [663, 216] on textarea "**What’s new:** QuickBooks transactions are now fully editable in the Ledger fo…" at bounding box center [853, 345] width 399 height 503
click at [119, 183] on div "All Users" at bounding box center [140, 178] width 43 height 13
paste textarea "Who it’s for: All users with Category Manager turned on. Need category manager …"
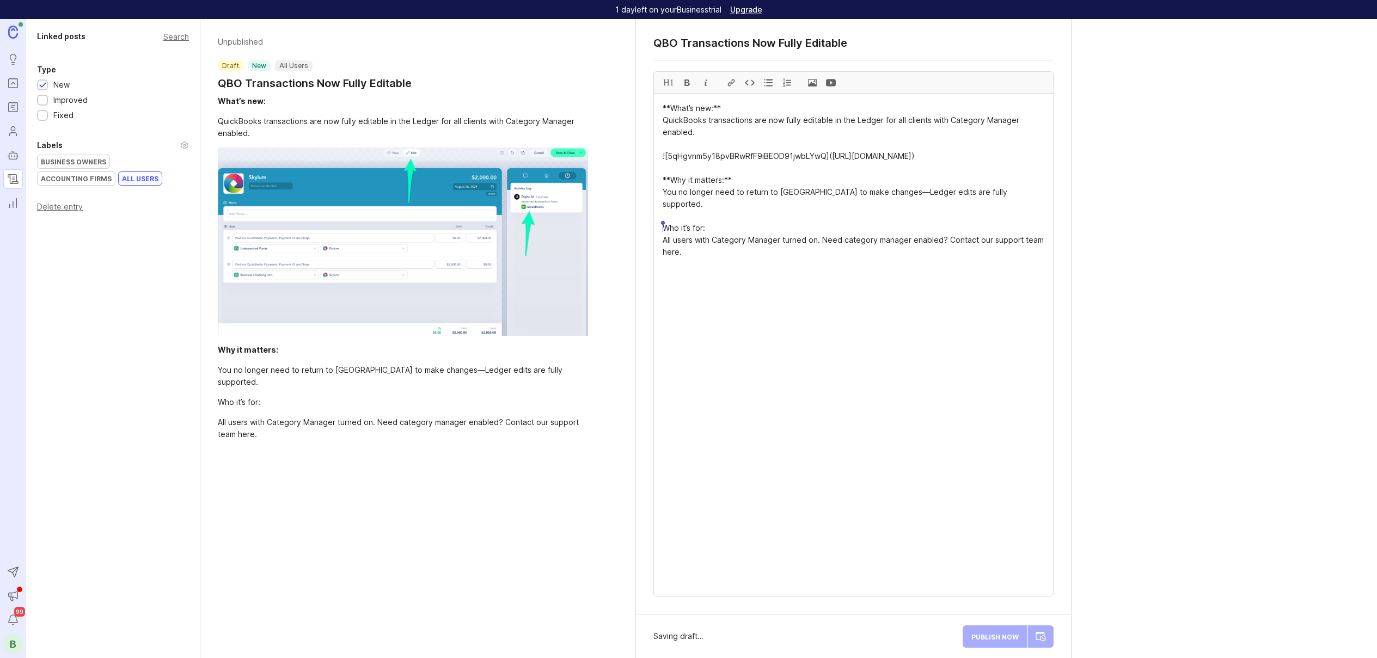
drag, startPoint x: 718, startPoint y: 228, endPoint x: 658, endPoint y: 228, distance: 59.4
type textarea "**What’s new:** QuickBooks transactions are now fully editable in the Ledger fo…"
click at [924, 452] on div at bounding box center [929, 458] width 17 height 17
click at [924, 452] on div "Su" at bounding box center [930, 458] width 19 height 20
click at [926, 440] on div at bounding box center [929, 438] width 17 height 17
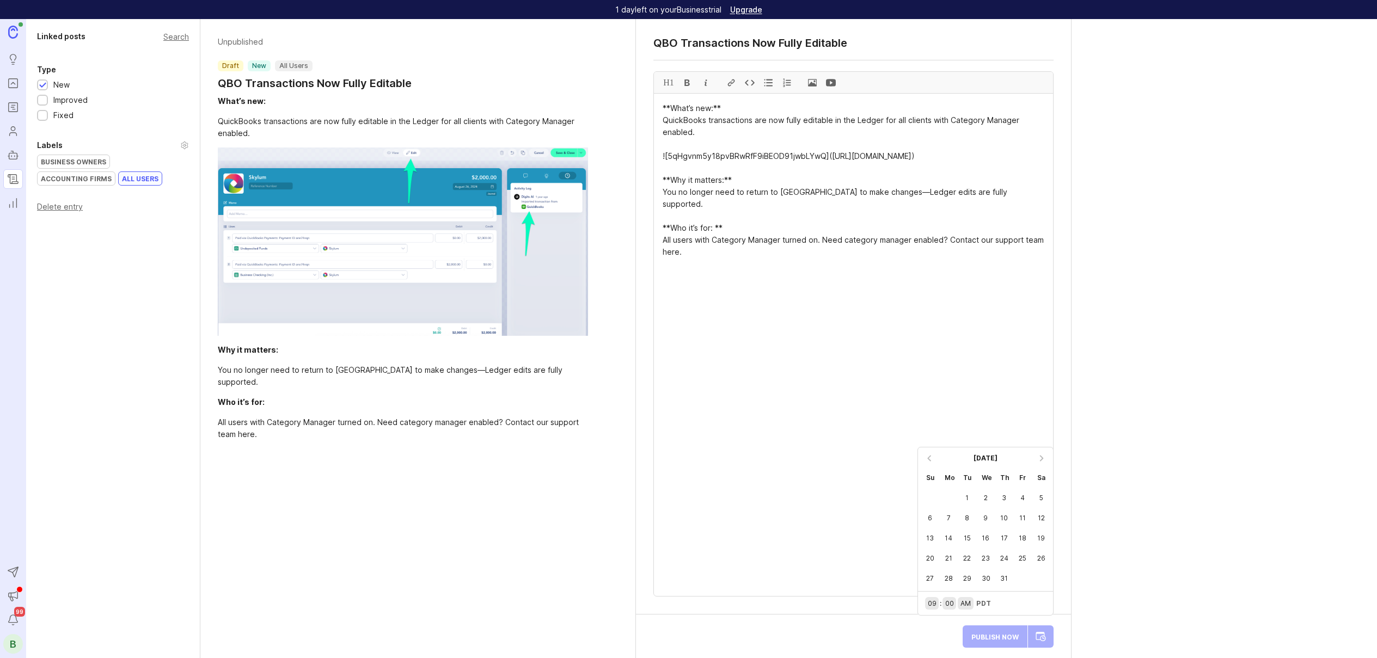
click at [1003, 577] on div "31" at bounding box center [1004, 579] width 19 height 20
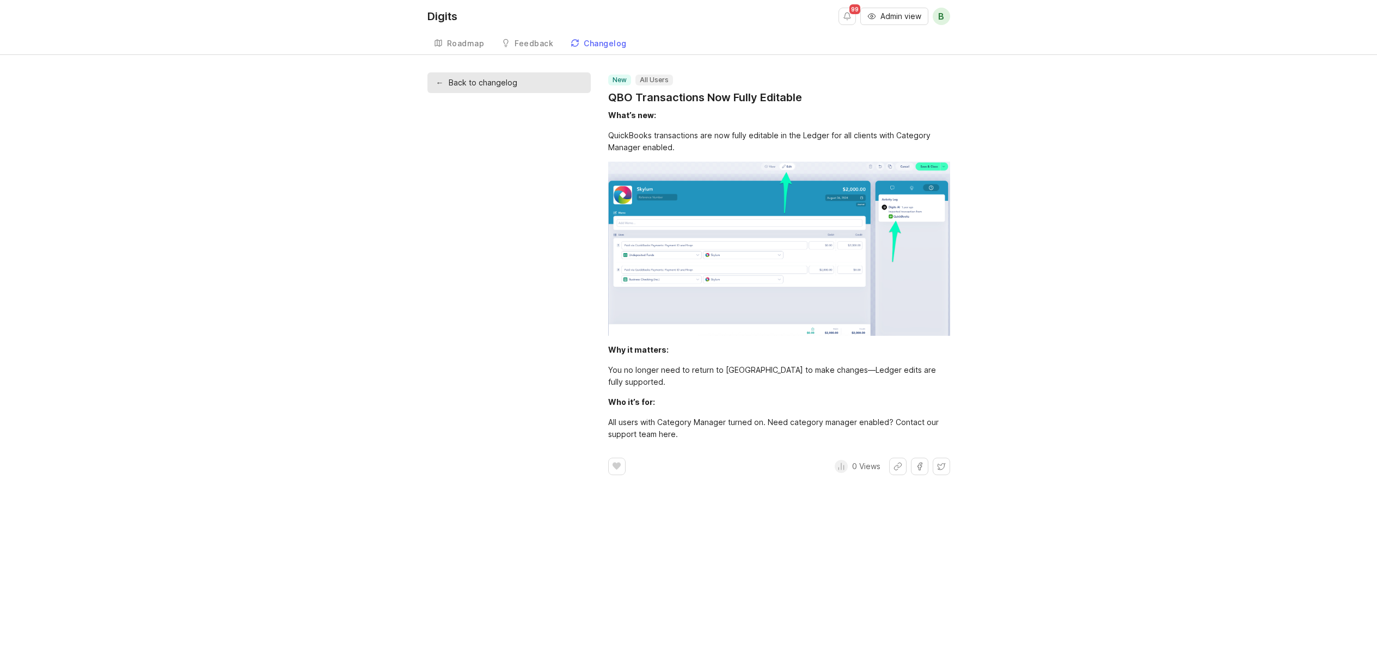
click at [498, 91] on link "← Back to changelog" at bounding box center [509, 82] width 163 height 21
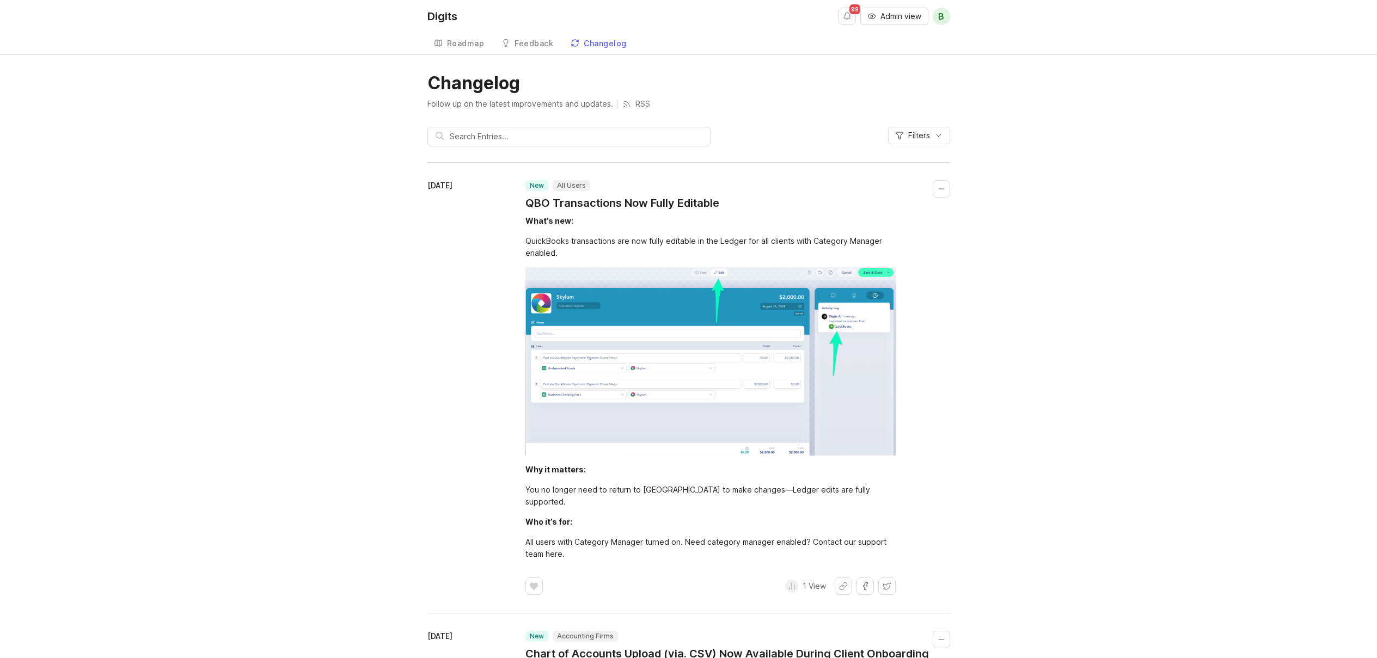
click at [904, 16] on span "Admin view" at bounding box center [901, 16] width 41 height 11
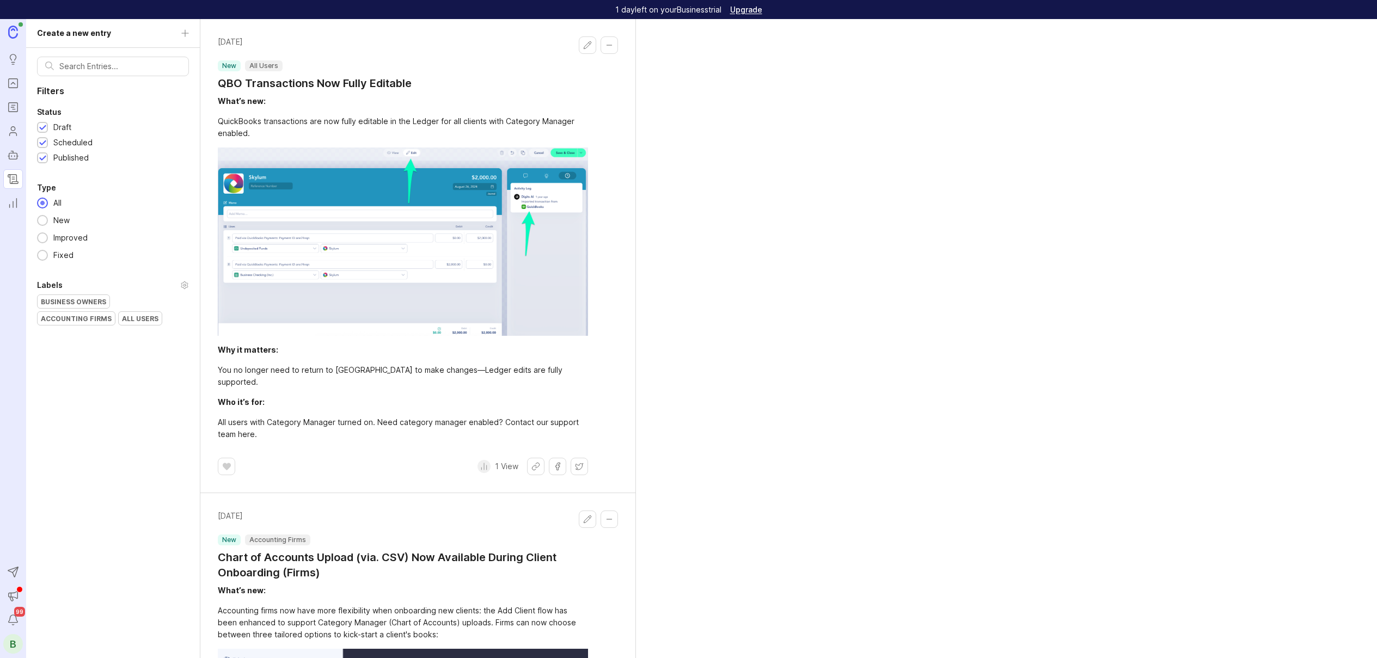
click at [12, 645] on div "B" at bounding box center [13, 644] width 20 height 20
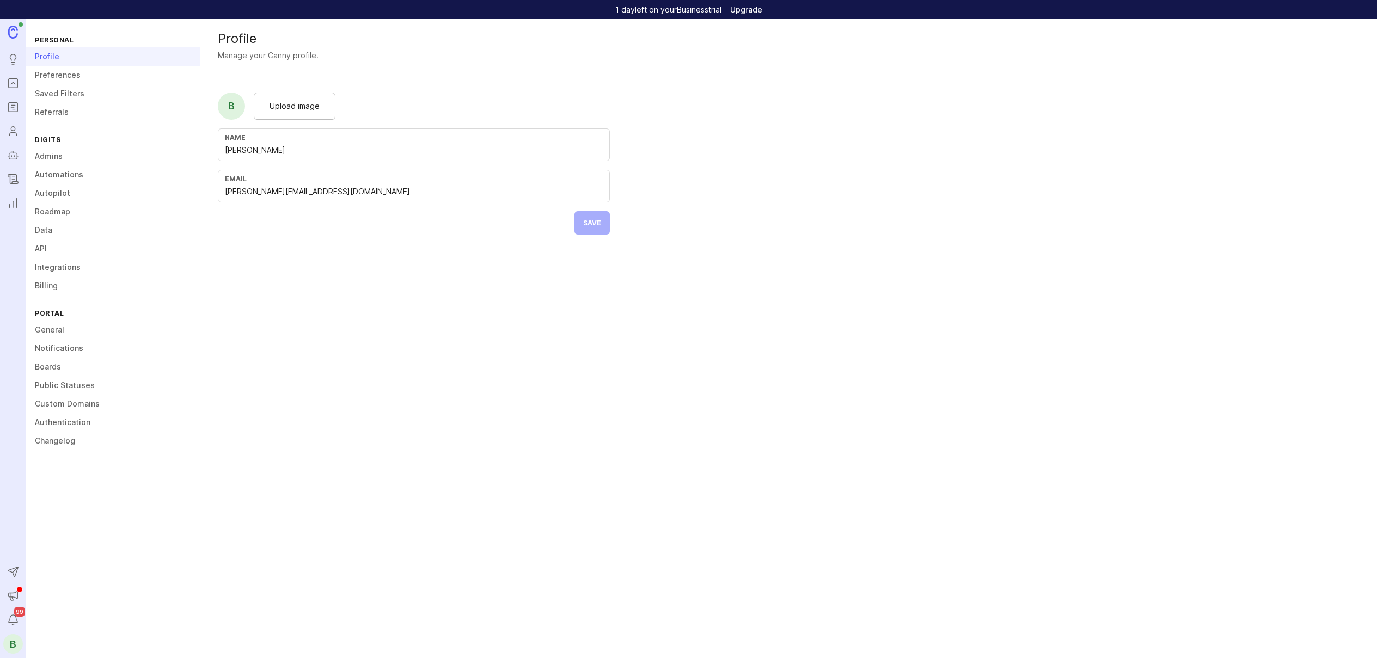
click at [54, 444] on link "Changelog" at bounding box center [113, 441] width 174 height 19
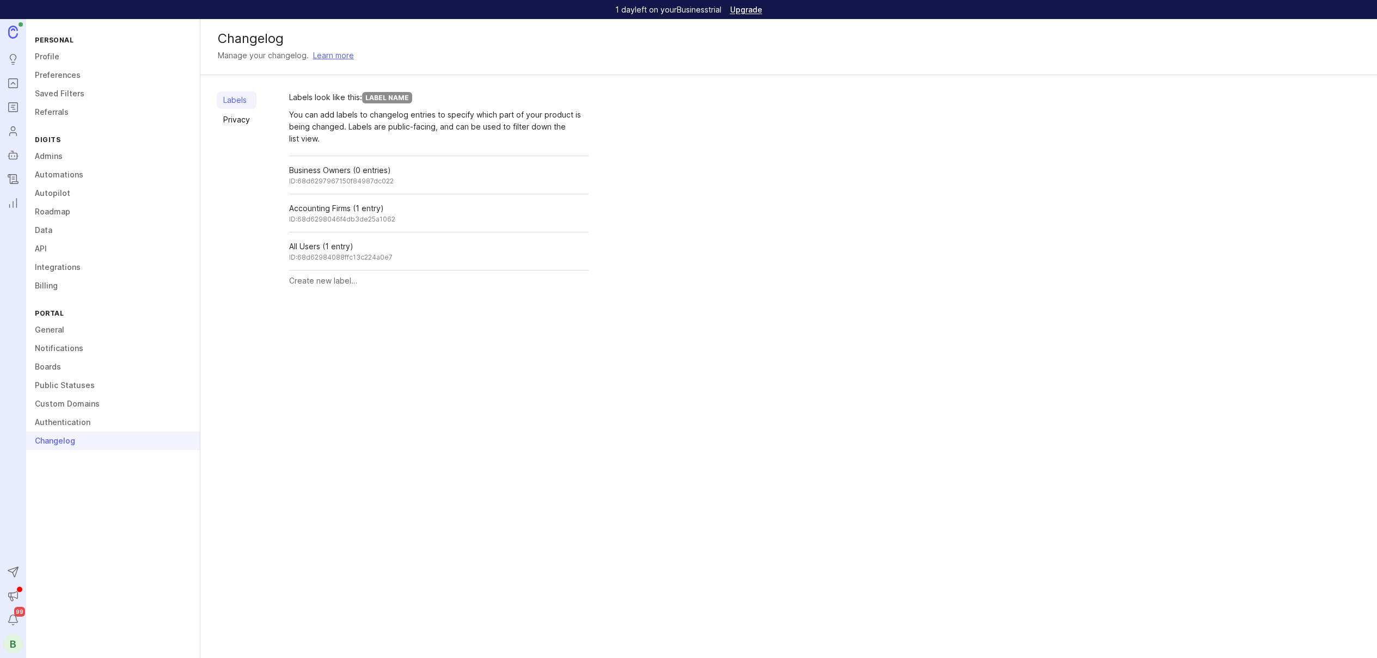
click at [244, 121] on link "Privacy" at bounding box center [237, 119] width 40 height 17
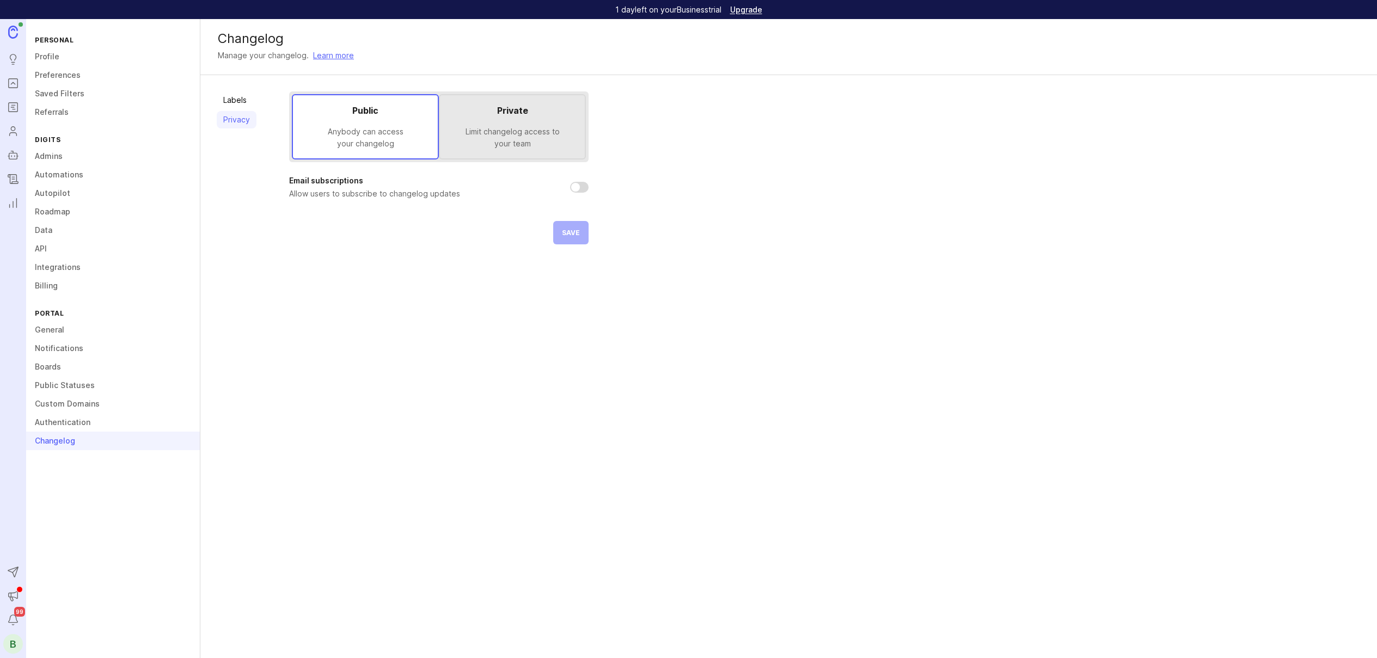
click at [579, 185] on input "checkbox" at bounding box center [579, 187] width 19 height 11
checkbox input "true"
click at [559, 240] on button "Save" at bounding box center [570, 232] width 35 height 23
click at [245, 166] on div "Labels Privacy" at bounding box center [237, 167] width 40 height 153
click at [57, 329] on link "General" at bounding box center [113, 330] width 174 height 19
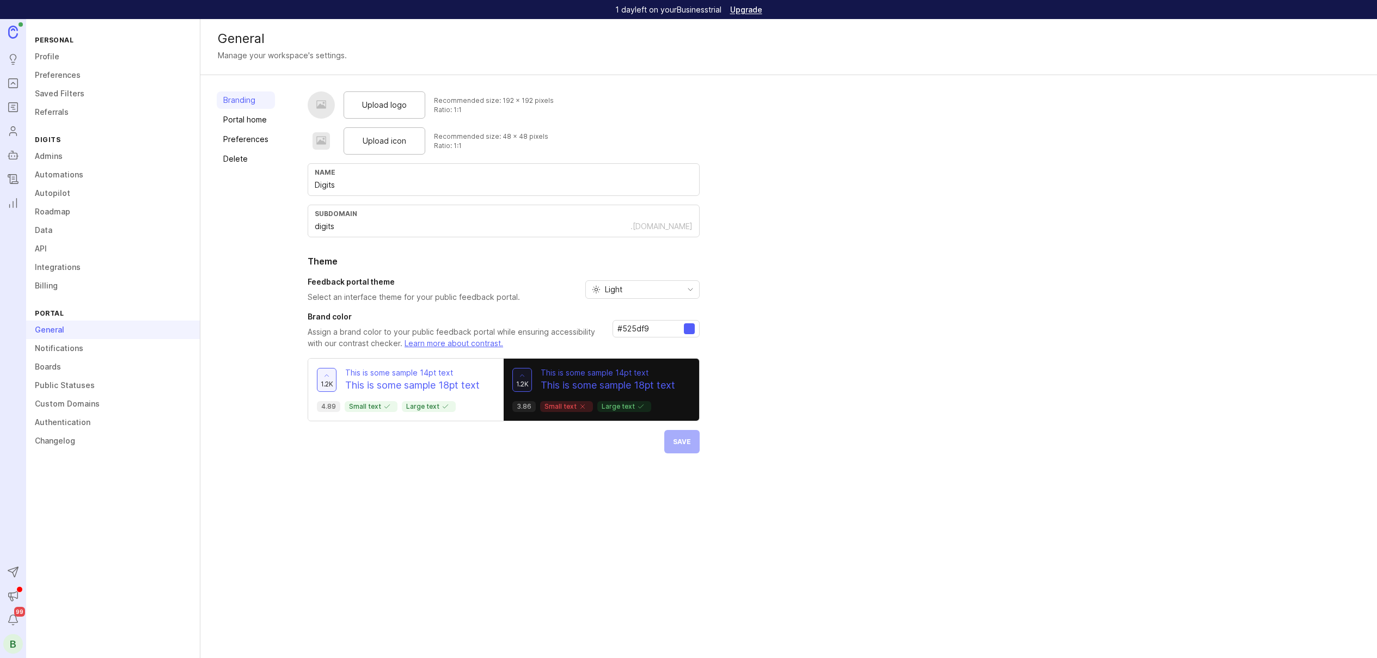
click at [369, 99] on span "Upload logo" at bounding box center [384, 105] width 45 height 12
click at [256, 135] on link "Preferences" at bounding box center [246, 139] width 58 height 17
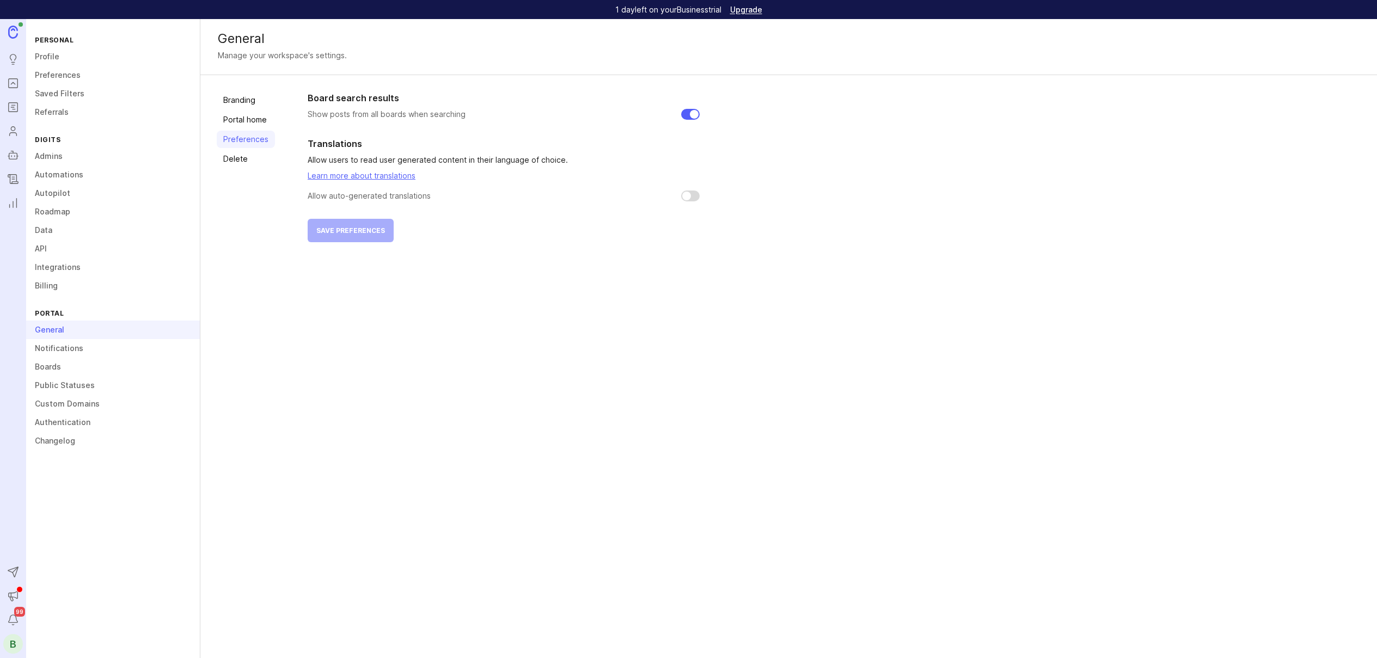
click at [20, 179] on link "Changelog" at bounding box center [13, 179] width 20 height 20
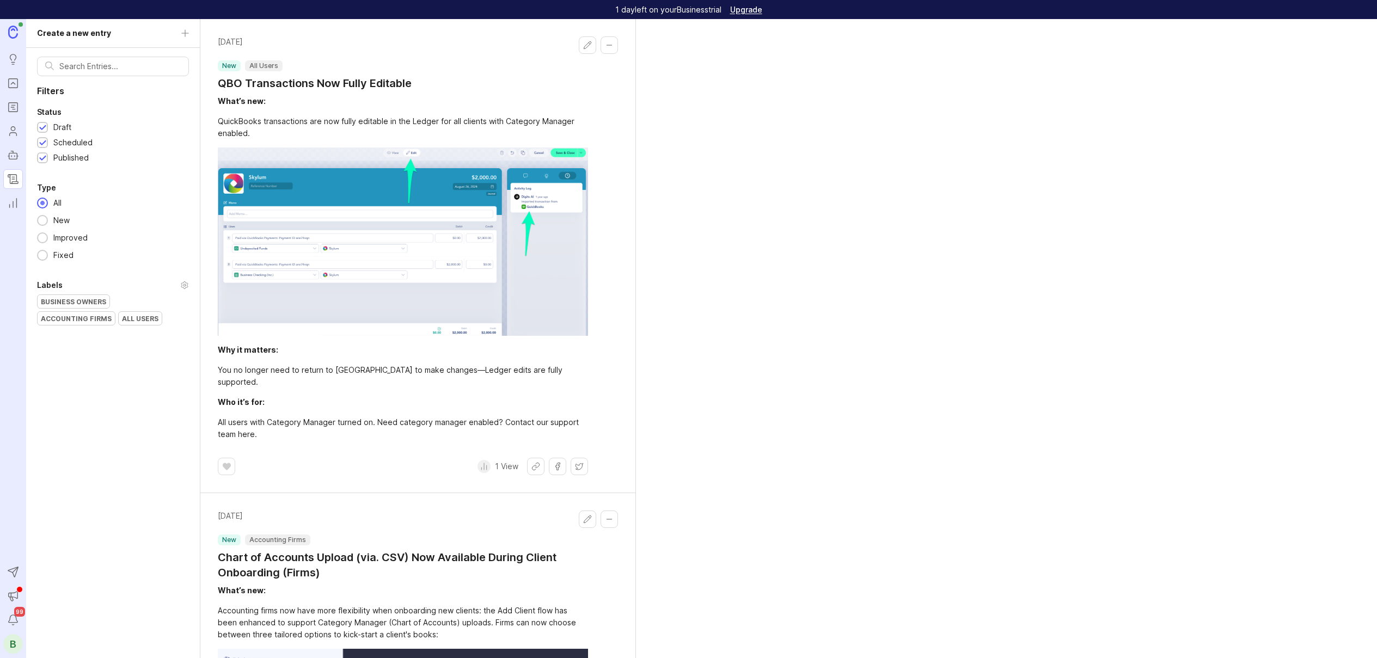
click at [44, 127] on div at bounding box center [42, 128] width 7 height 8
click at [43, 138] on div at bounding box center [42, 142] width 11 height 11
click at [42, 139] on div at bounding box center [42, 143] width 7 height 8
click at [42, 126] on div at bounding box center [42, 128] width 7 height 8
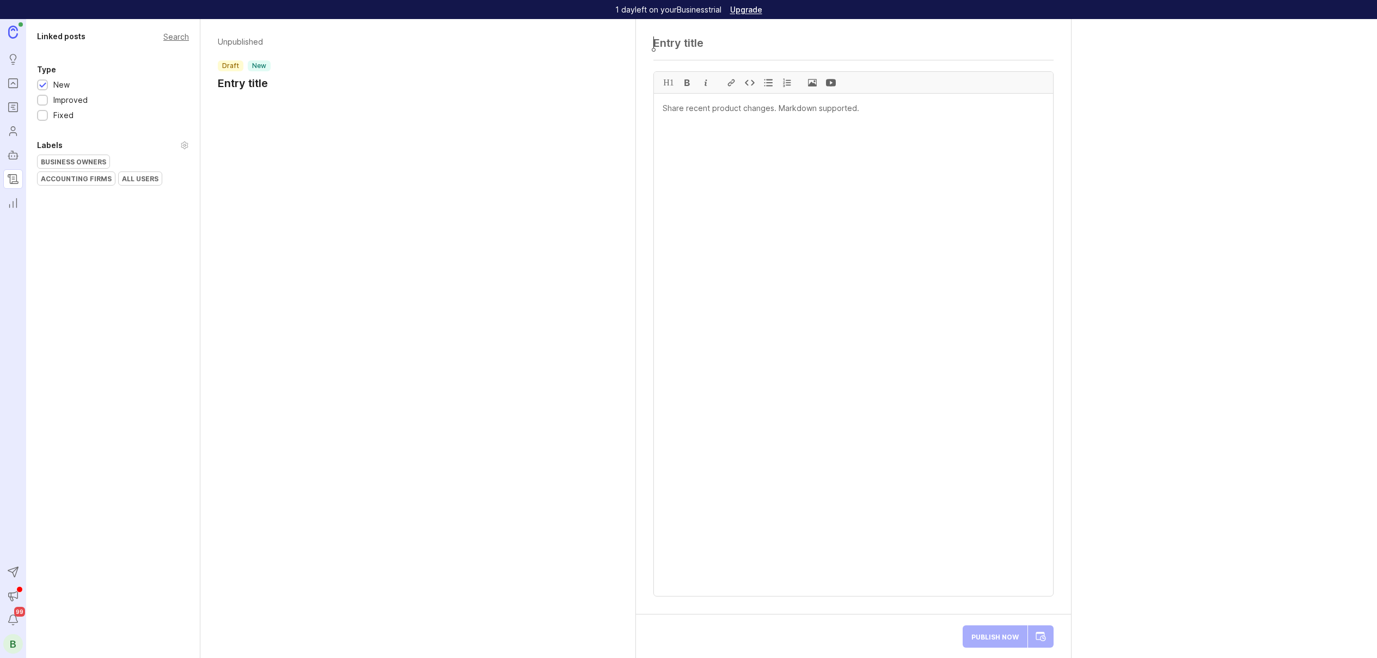
paste textarea "New! Filter by Transaction Type Across Key Workflows"
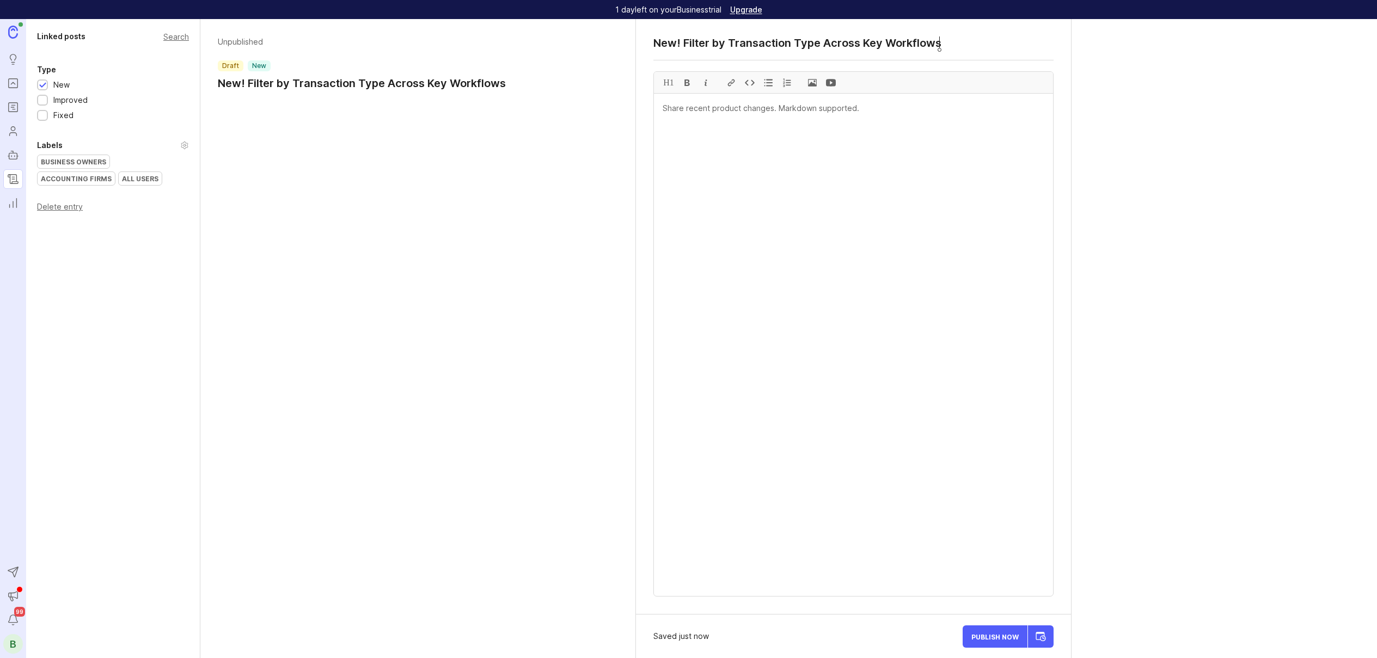
type textarea "New! Filter by Transaction Type Across Key Workflows"
click at [736, 132] on textarea at bounding box center [853, 345] width 399 height 503
paste textarea "What’s new: You can now filter by Transaction Type in the following views: ✓ Ba…"
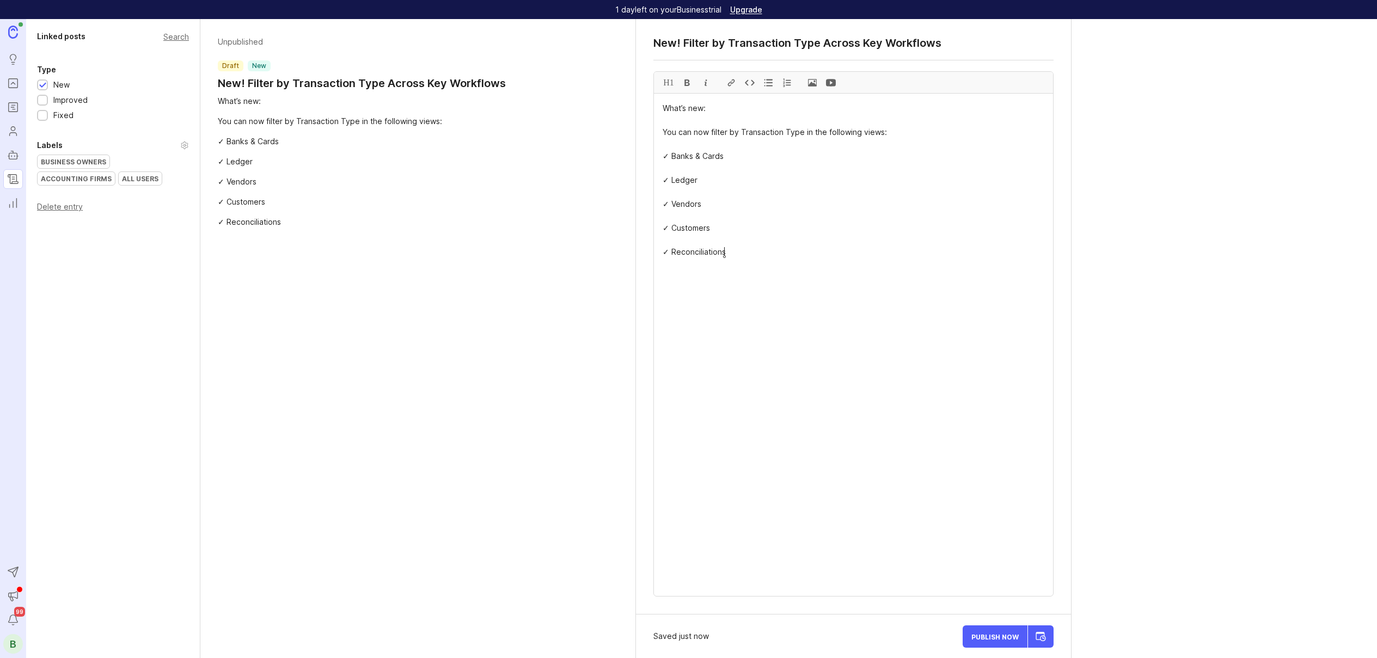
click at [676, 166] on textarea "What’s new: You can now filter by Transaction Type in the following views: ✓ Ba…" at bounding box center [853, 345] width 399 height 503
click at [678, 125] on textarea "What’s new: You can now filter by Transaction Type in the following views: ✓ Ba…" at bounding box center [853, 345] width 399 height 503
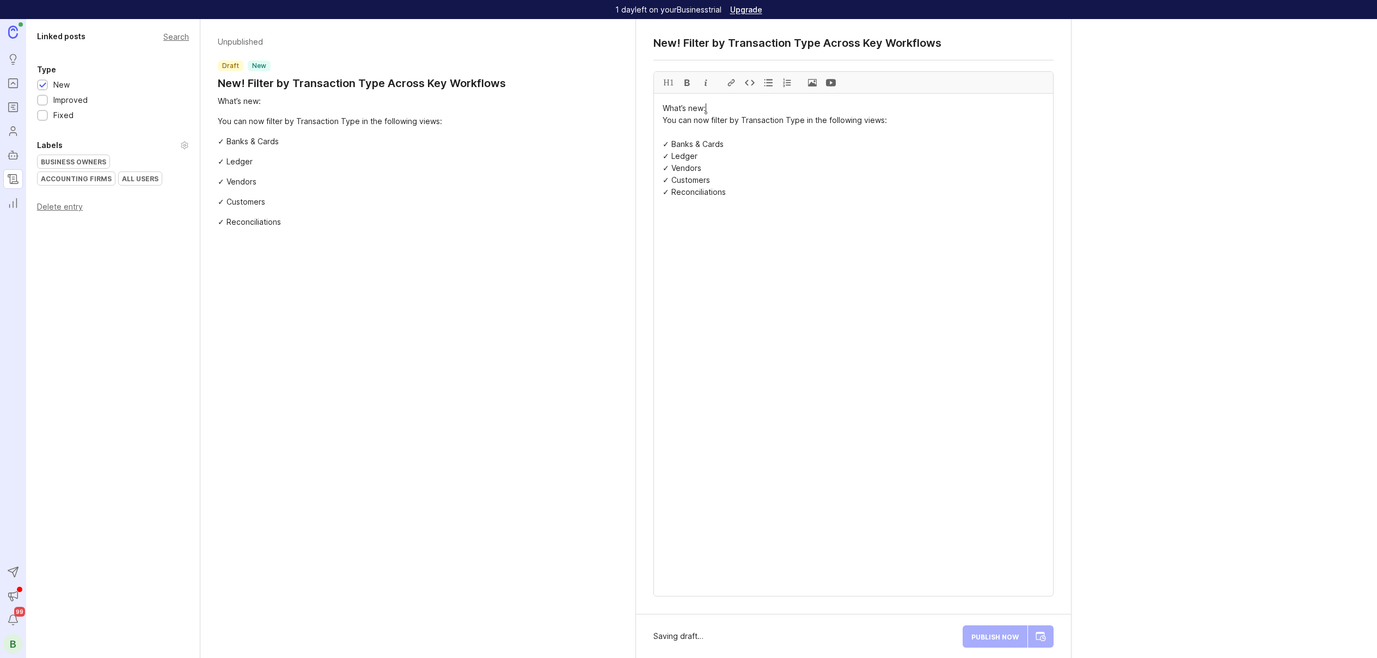
click at [686, 105] on textarea "What’s new: You can now filter by Transaction Type in the following views: ✓ Ba…" at bounding box center [853, 345] width 399 height 503
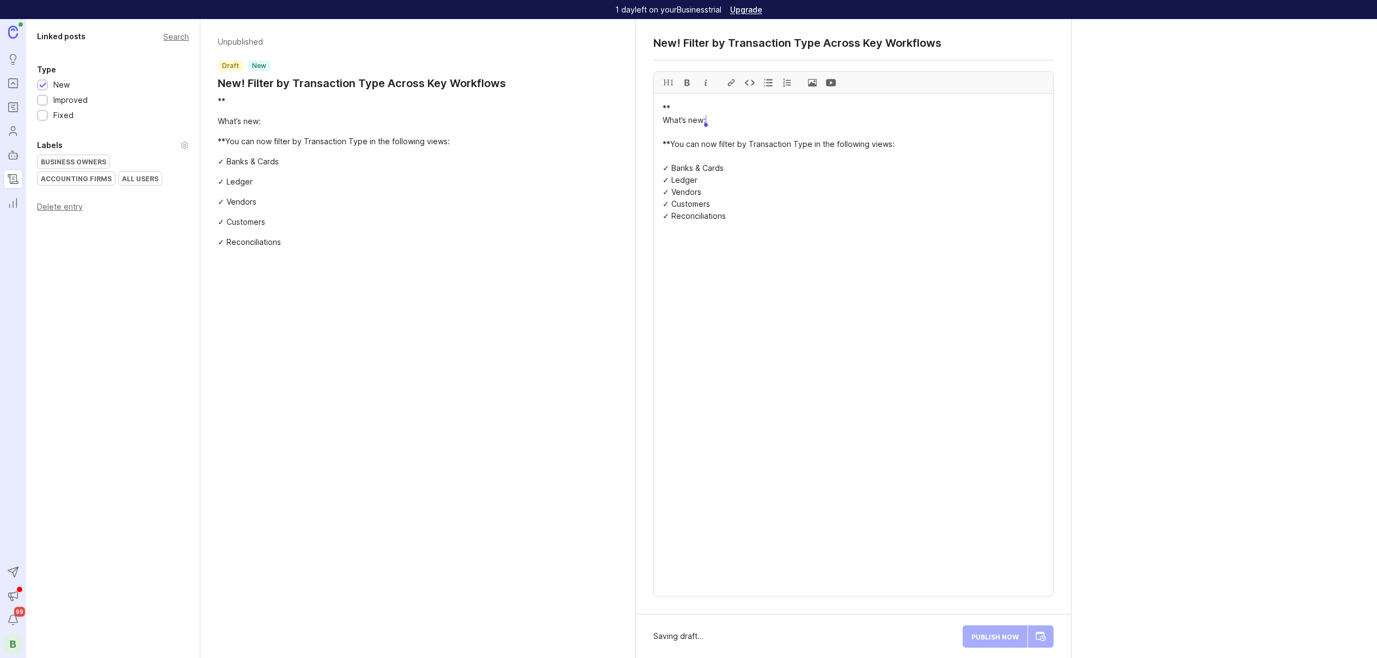
click at [662, 146] on textarea "** What’s new: **You can now filter by Transaction Type in the following views:…" at bounding box center [853, 345] width 399 height 503
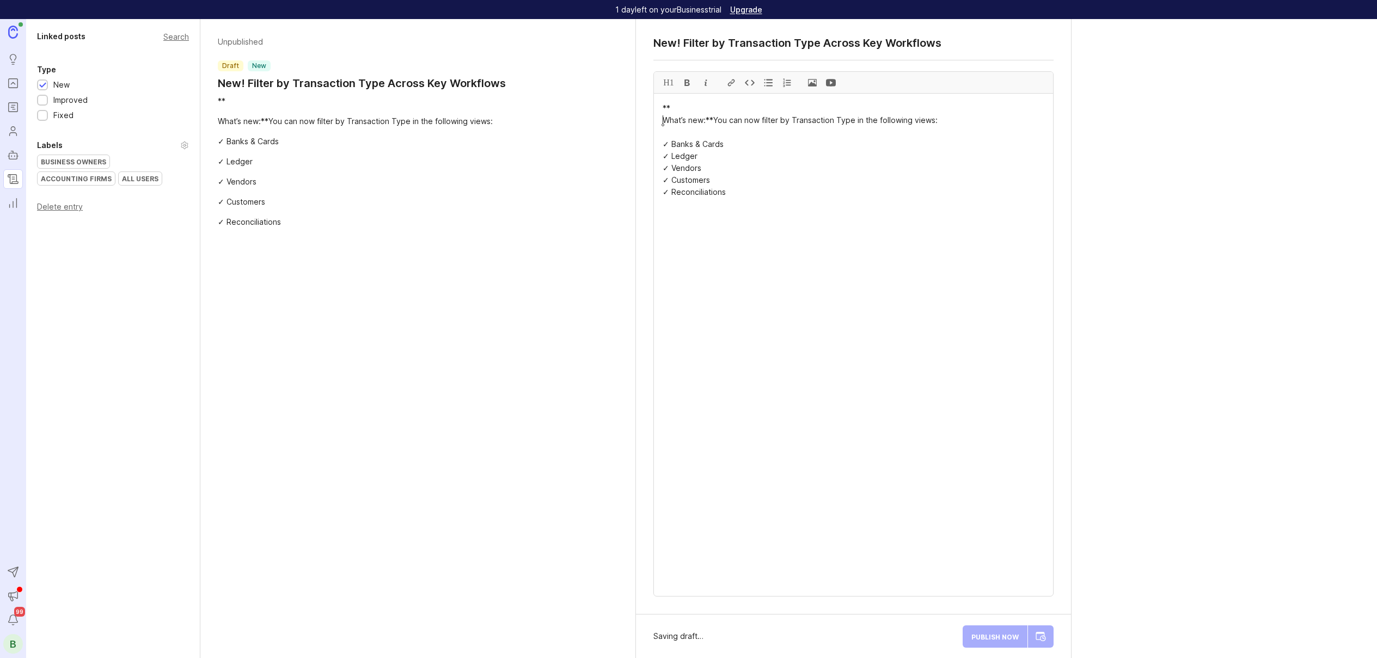
click at [664, 117] on textarea "** What’s new:**You can now filter by Transaction Type in the following views: …" at bounding box center [853, 345] width 399 height 503
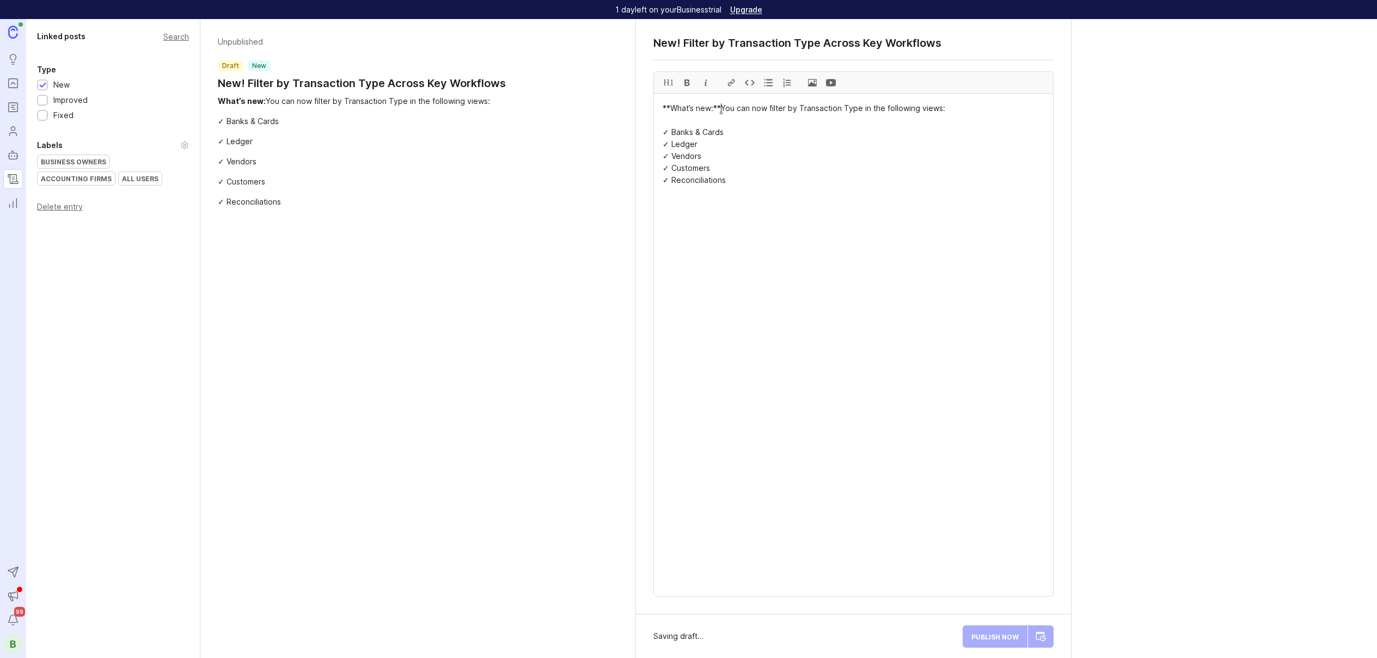
click at [720, 108] on textarea "**What’s new:**You can now filter by Transaction Type in the following views: ✓…" at bounding box center [853, 345] width 399 height 503
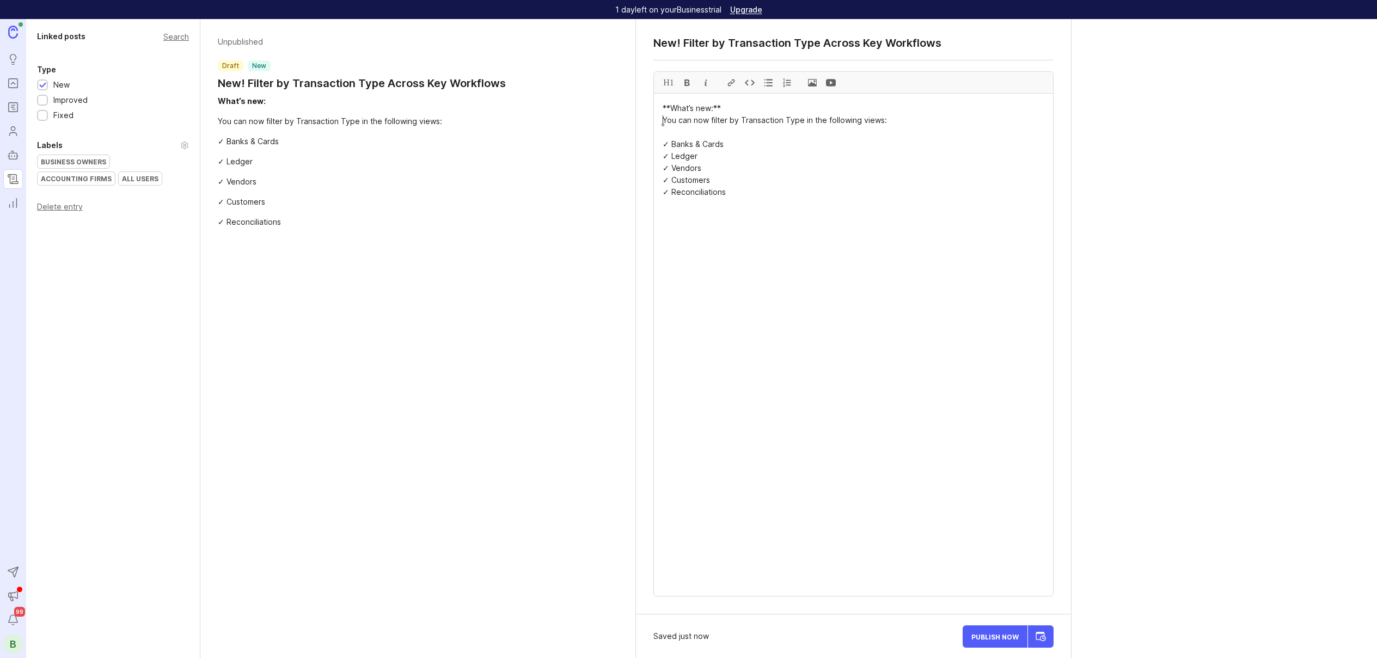
click at [711, 200] on textarea "**What’s new:** You can now filter by Transaction Type in the following views: …" at bounding box center [853, 345] width 399 height 503
click at [810, 78] on span at bounding box center [812, 82] width 19 height 21
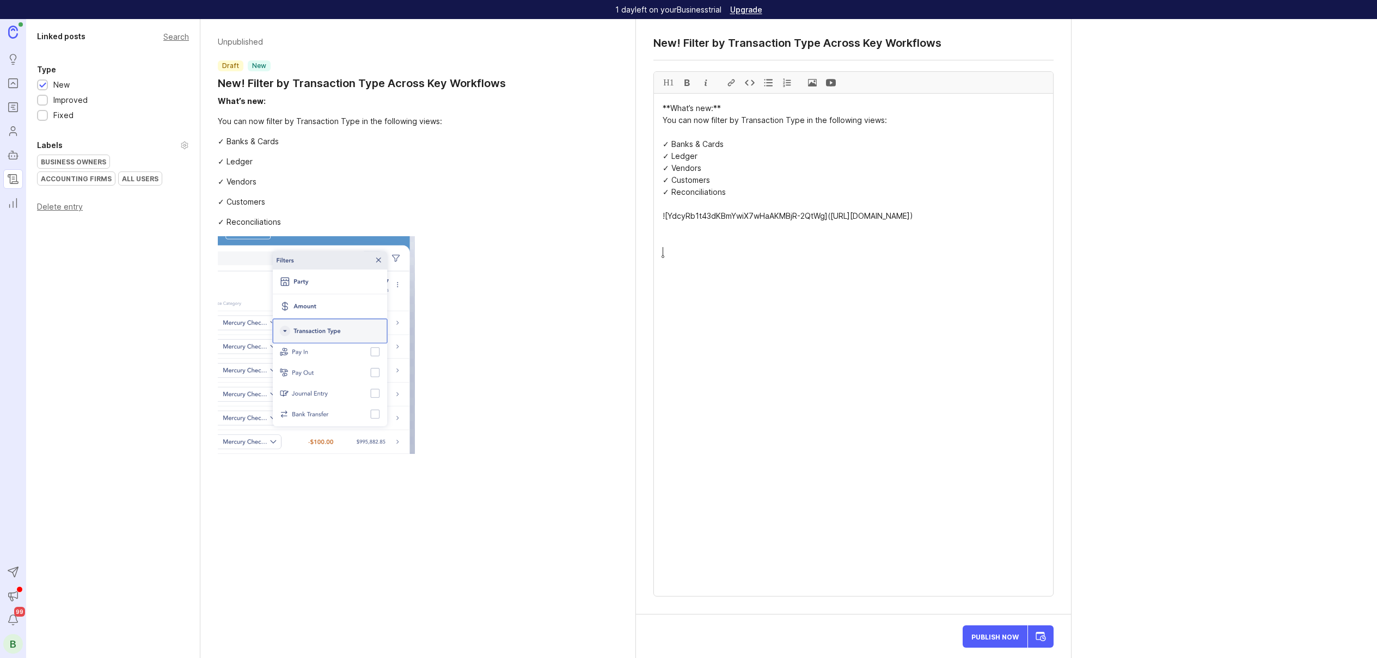
paste textarea "Why it matters: This filter helps you quickly identify specific transaction typ…"
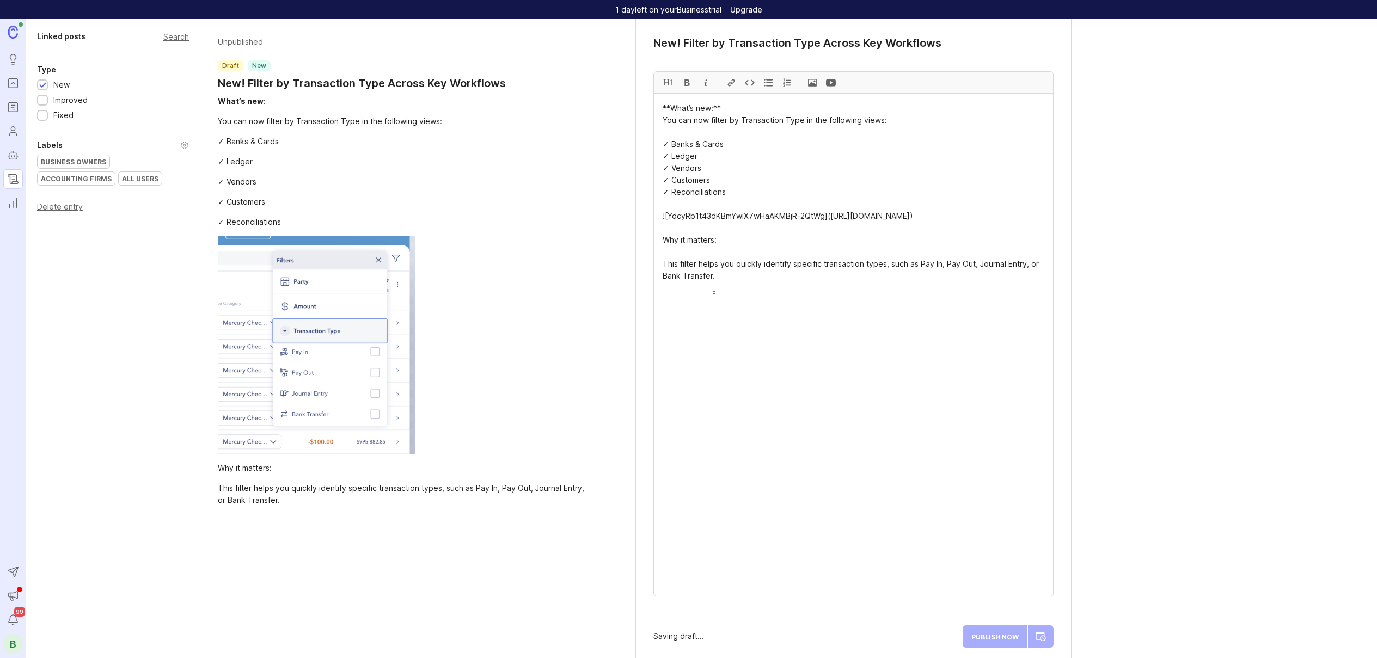
click at [677, 263] on textarea "**What’s new:** You can now filter by Transaction Type in the following views: …" at bounding box center [853, 345] width 399 height 503
click at [688, 253] on textarea "**What’s new:** You can now filter by Transaction Type in the following views: …" at bounding box center [853, 345] width 399 height 503
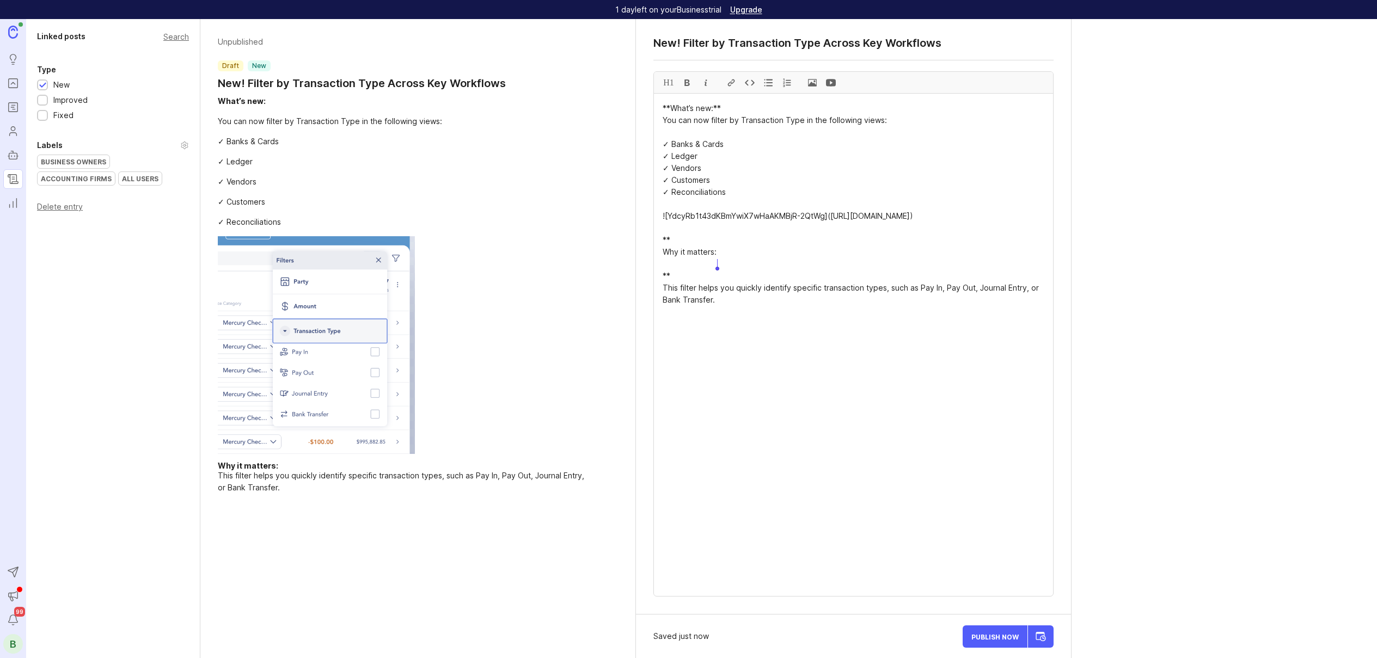
click at [676, 281] on textarea "**What’s new:** You can now filter by Transaction Type in the following views: …" at bounding box center [853, 345] width 399 height 503
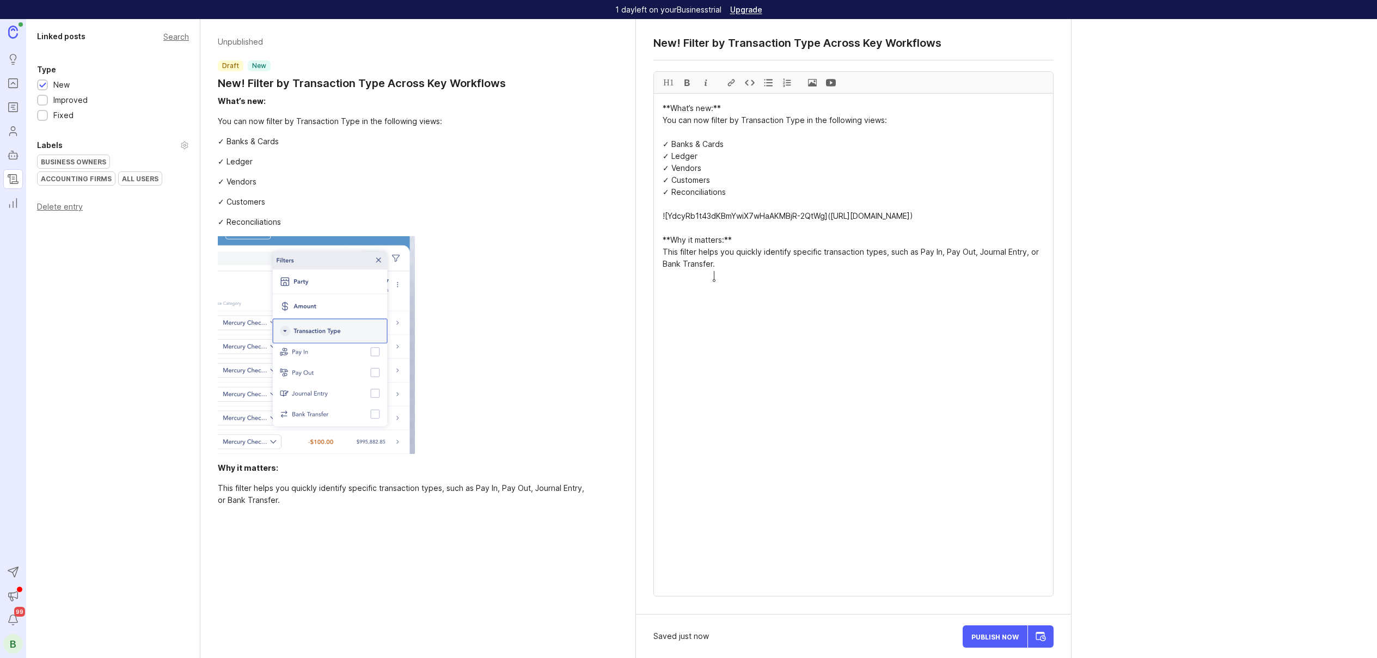
click at [731, 284] on textarea "**What’s new:** You can now filter by Transaction Type in the following views: …" at bounding box center [853, 345] width 399 height 503
type textarea "**What’s new:** You can now filter by Transaction Type in the following views: …"
click at [119, 180] on div "All Users" at bounding box center [140, 178] width 43 height 13
click at [875, 639] on input "Notify subscribers 0 user s" at bounding box center [875, 636] width 9 height 9
checkbox input "false"
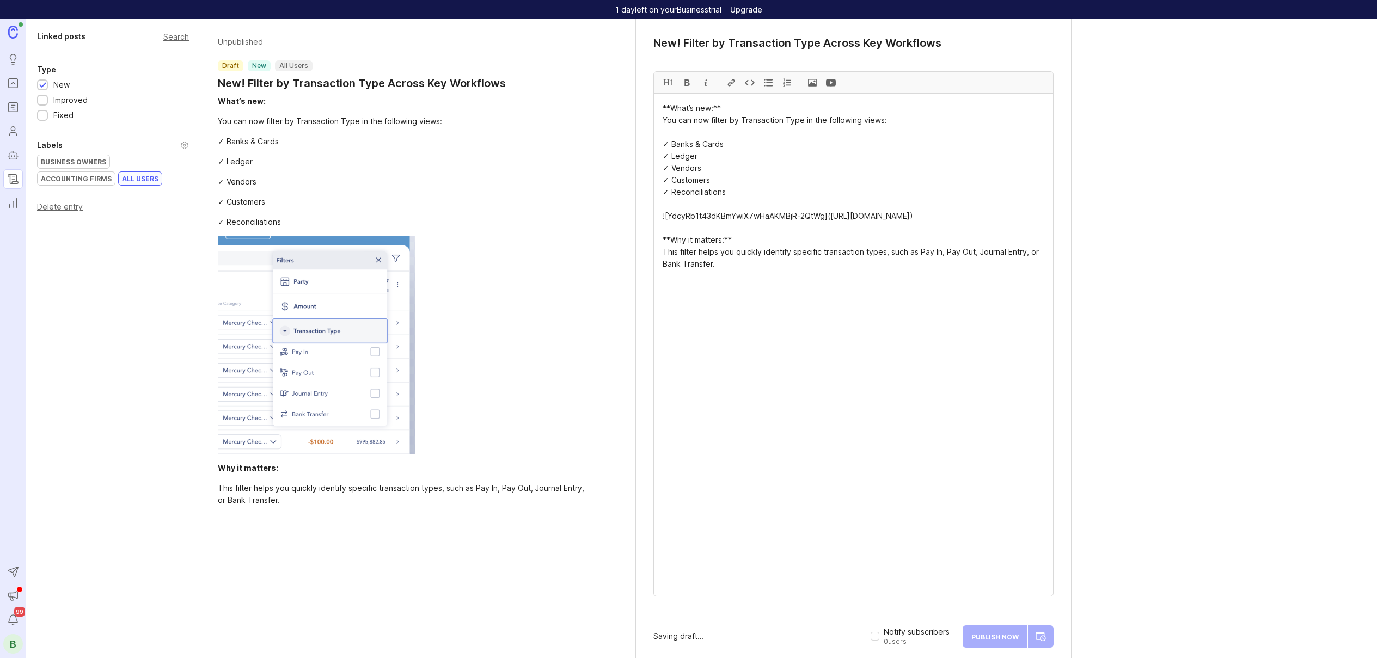
click at [1044, 637] on div "Publish Now" at bounding box center [1008, 637] width 91 height 26
click at [930, 460] on div at bounding box center [929, 458] width 17 height 17
click at [1021, 478] on div "1" at bounding box center [1023, 478] width 19 height 20
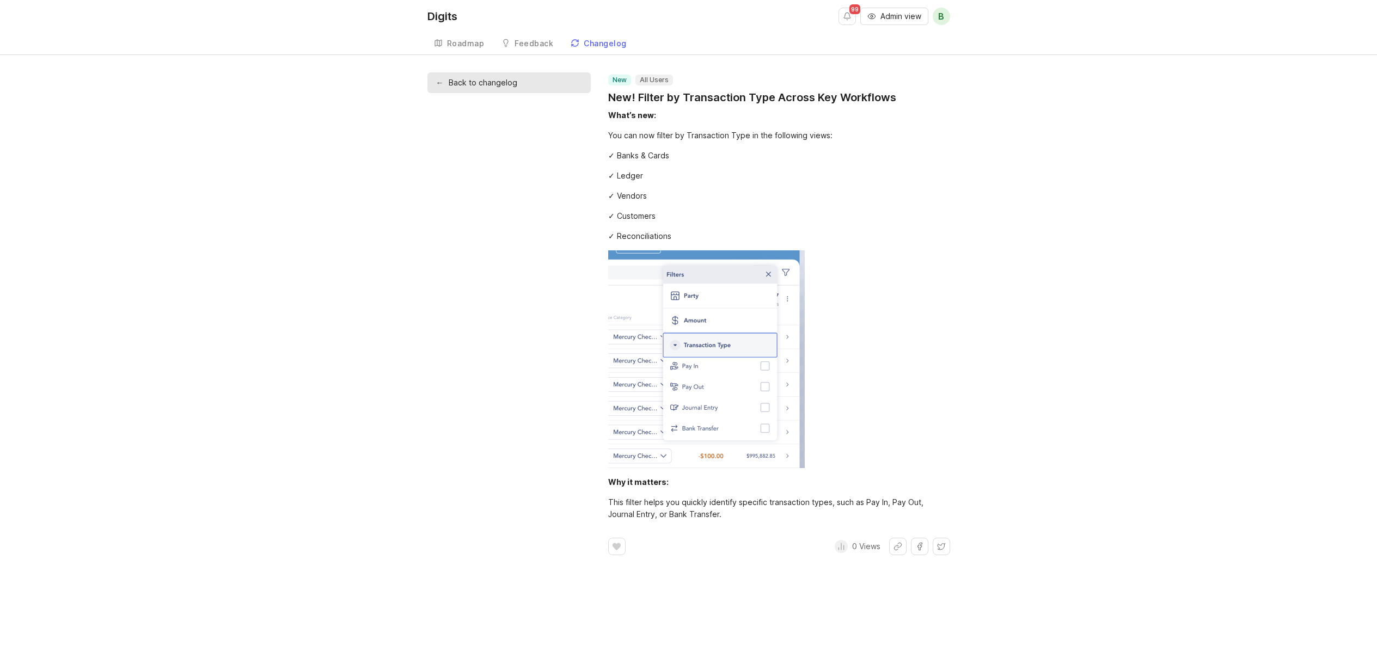
click at [478, 80] on link "← Back to changelog" at bounding box center [509, 82] width 163 height 21
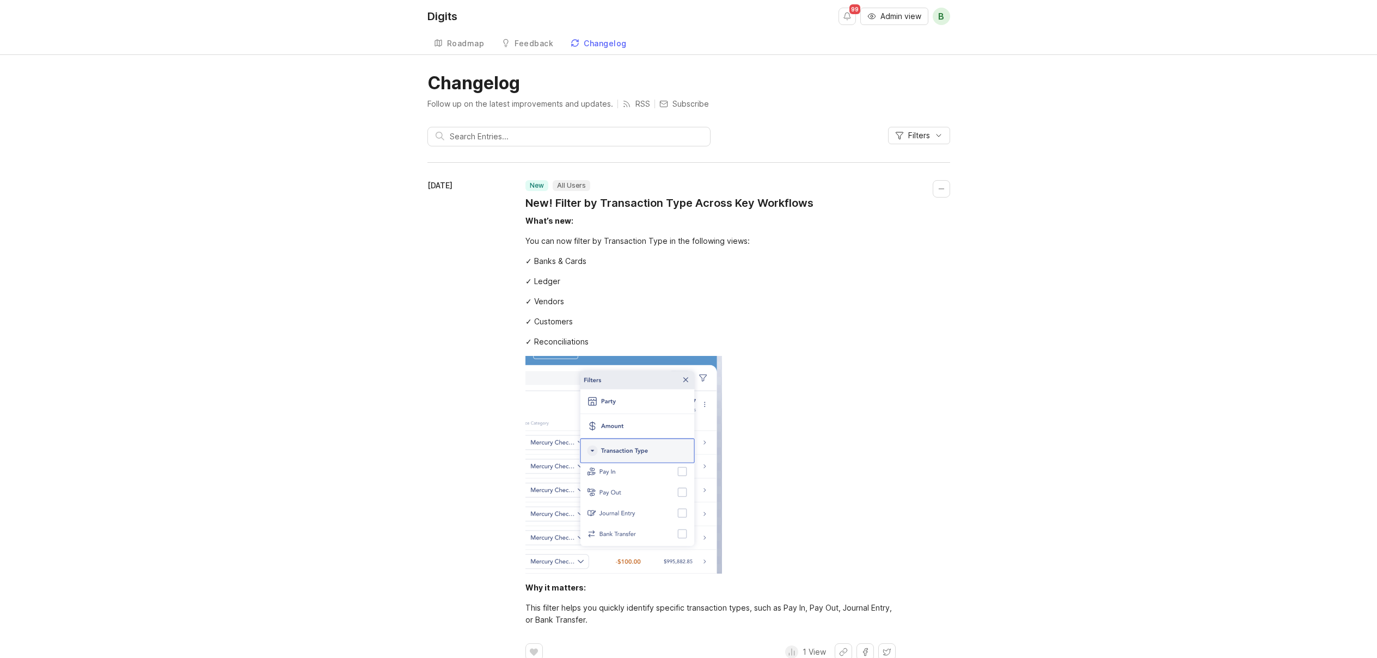
click at [928, 143] on button "Filters" at bounding box center [919, 135] width 62 height 17
click at [936, 186] on button "Type" at bounding box center [868, 190] width 146 height 11
click at [873, 105] on div "Follow up on the latest improvements and updates. RSS Subscribe" at bounding box center [689, 104] width 523 height 11
click at [886, 24] on button "Admin view" at bounding box center [895, 16] width 68 height 17
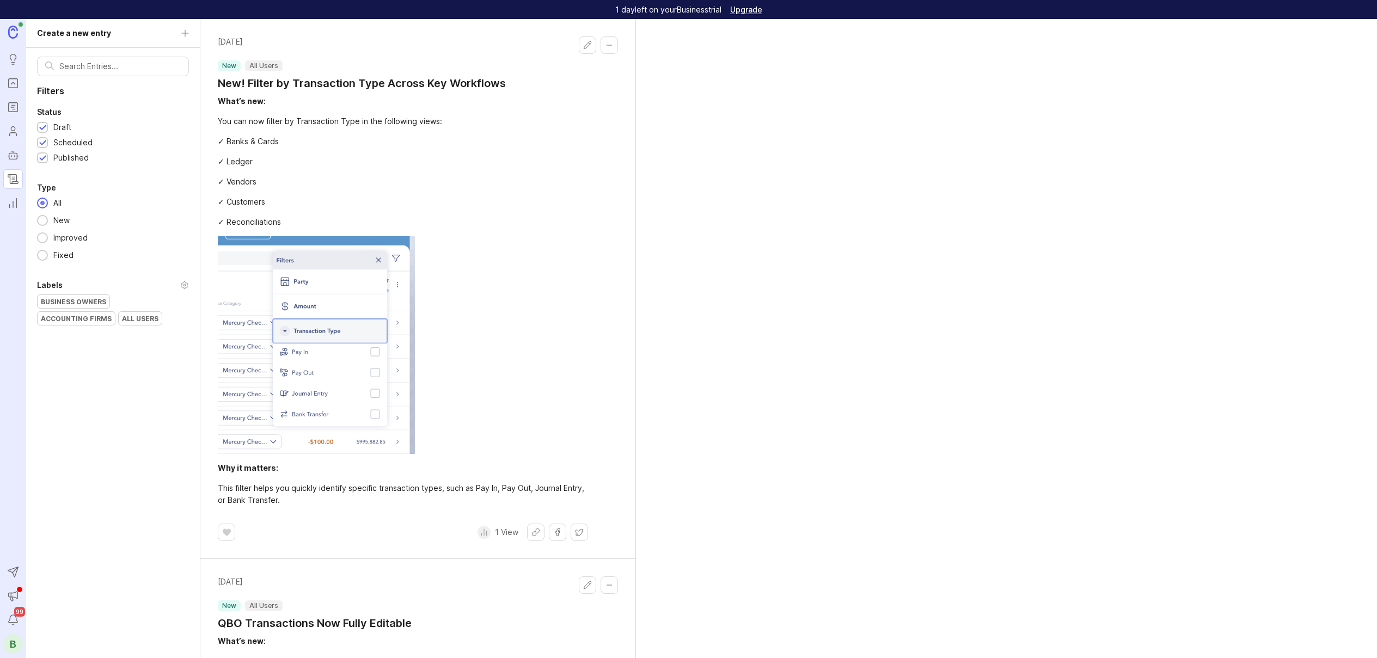
click at [461, 164] on div "✓ Ledger" at bounding box center [403, 162] width 370 height 12
click at [585, 58] on div at bounding box center [598, 63] width 39 height 54
click at [585, 49] on button "Edit changelog entry" at bounding box center [587, 44] width 17 height 17
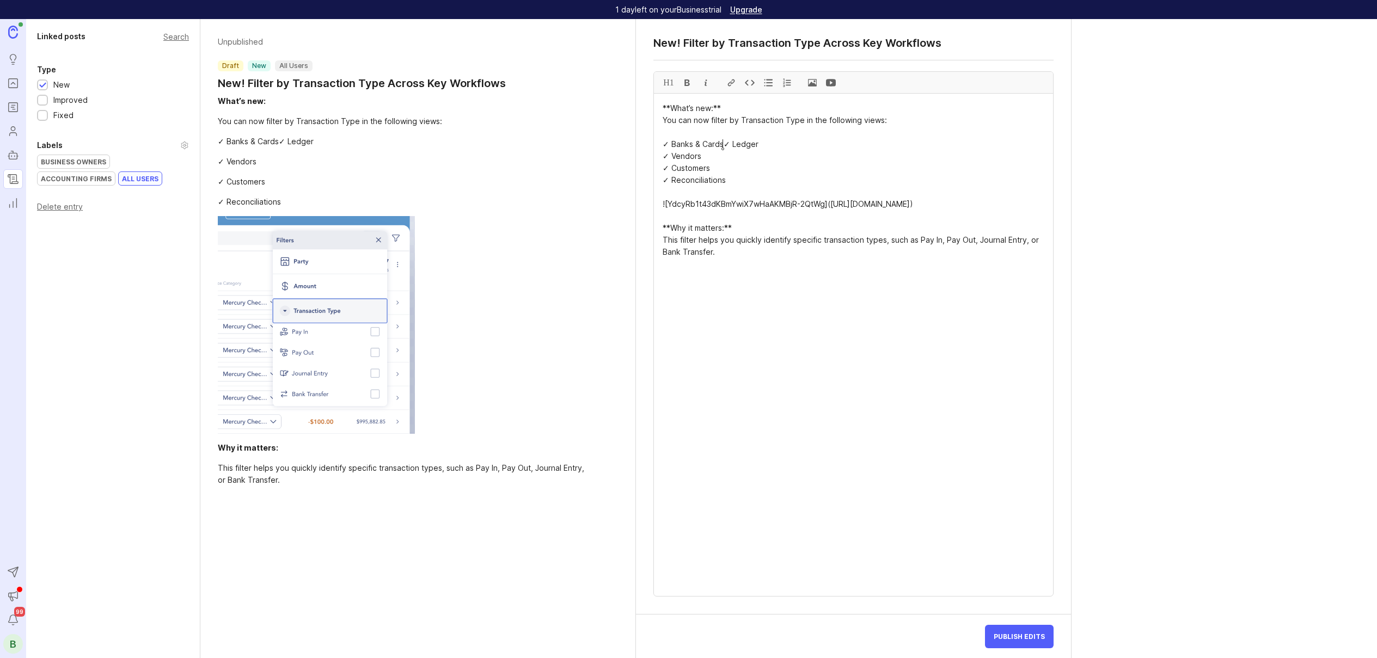
type textarea "**What’s new:** You can now filter by Transaction Type in the following views: …"
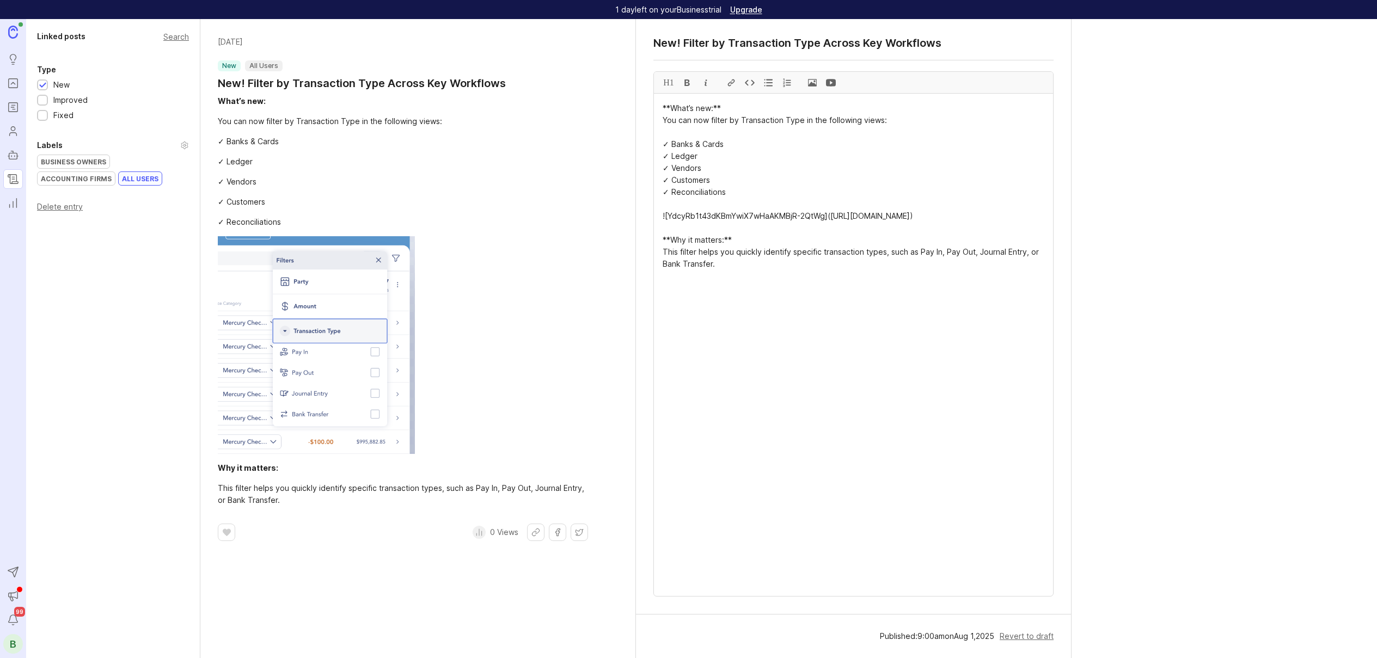
click at [816, 78] on span at bounding box center [812, 82] width 19 height 21
click at [6, 593] on button "Announcements" at bounding box center [13, 597] width 20 height 20
click at [11, 639] on div "B" at bounding box center [13, 644] width 20 height 20
click at [60, 569] on p "Help center" at bounding box center [72, 573] width 43 height 11
